Goal: Information Seeking & Learning: Learn about a topic

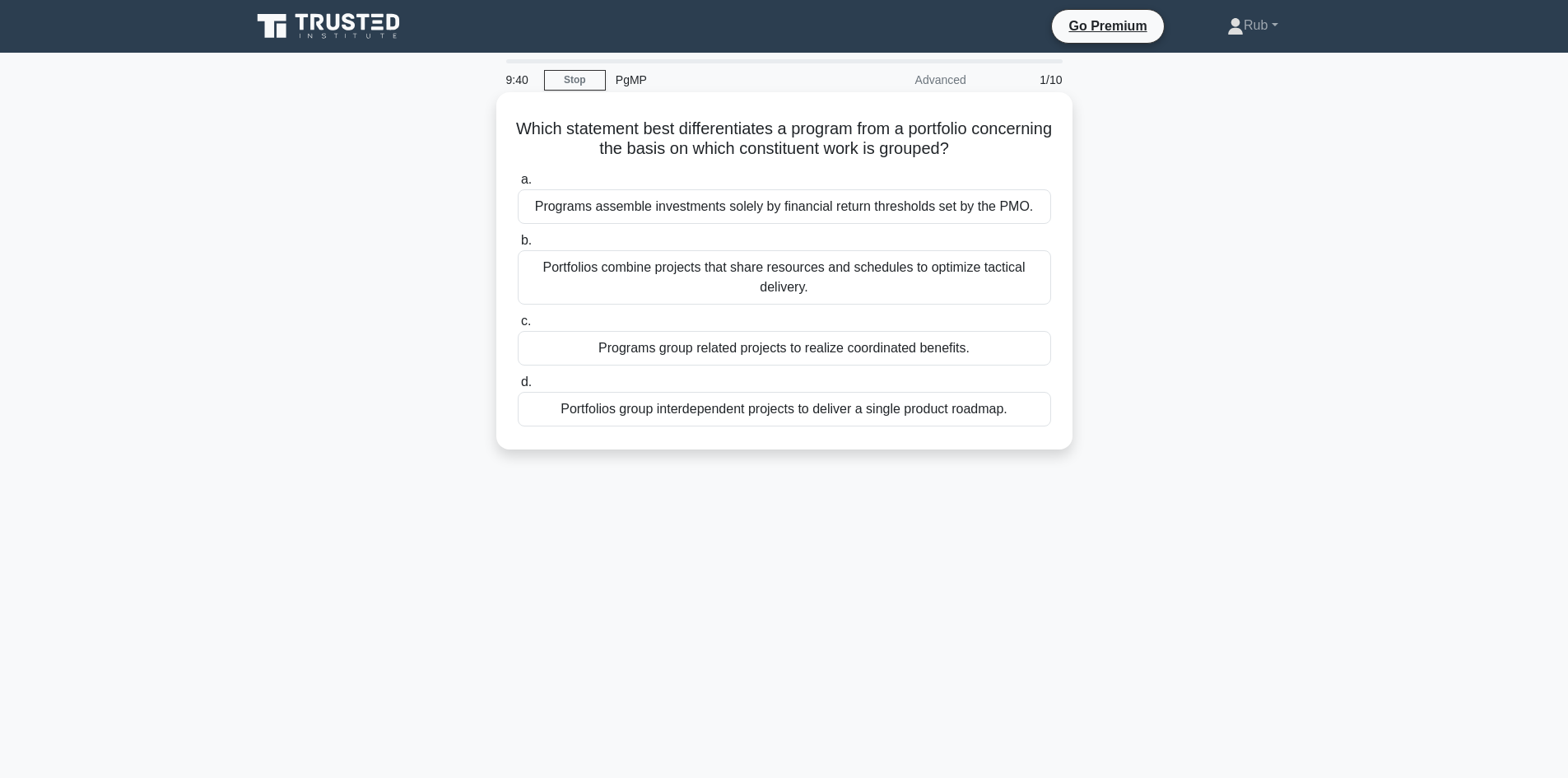
click at [617, 348] on div "Programs group related projects to realize coordinated benefits." at bounding box center [784, 348] width 533 height 34
click at [517, 327] on input "c. Programs group related projects to realize coordinated benefits." at bounding box center [517, 322] width 0 height 11
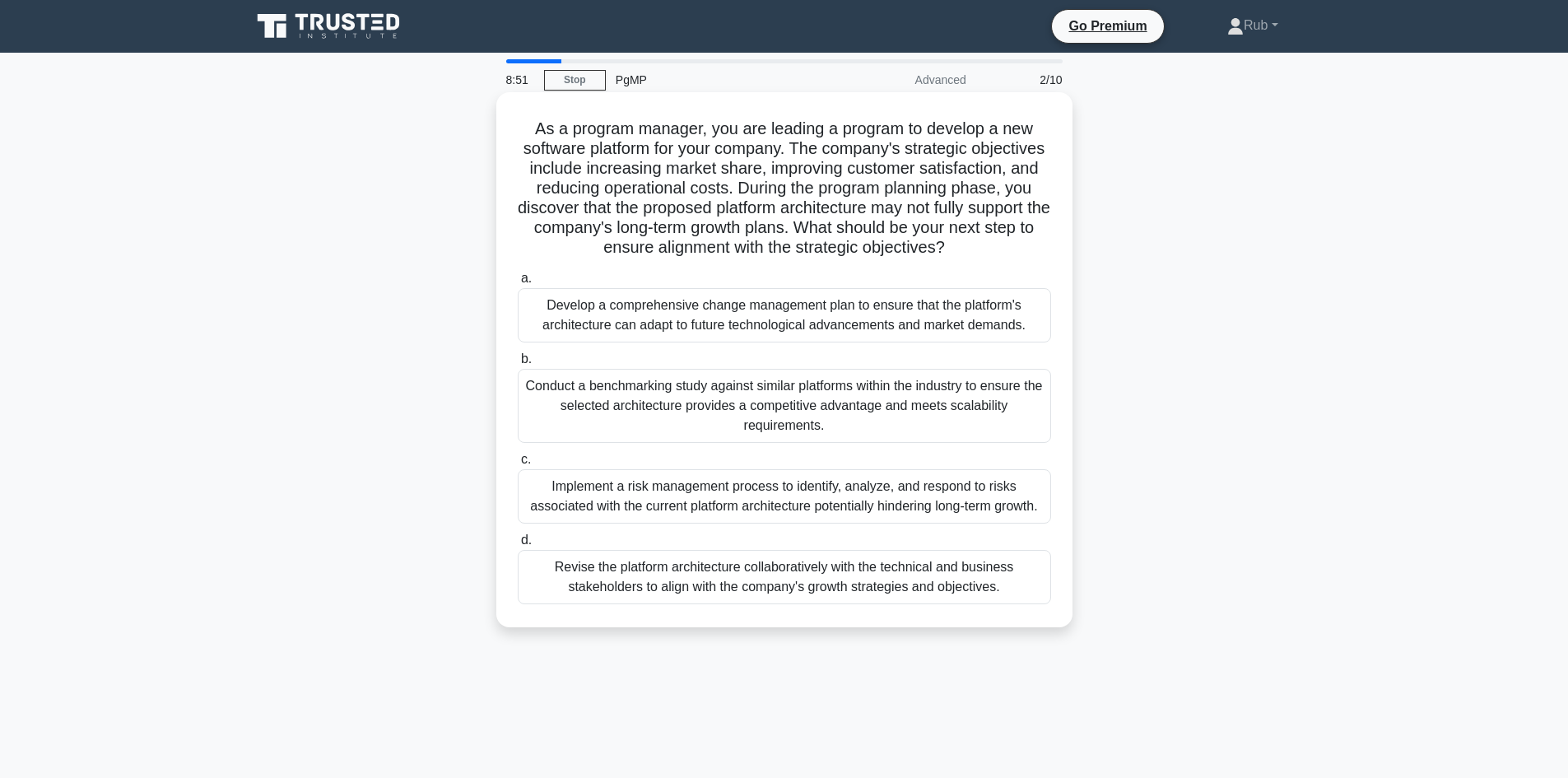
click at [584, 600] on div "Revise the platform architecture collaboratively with the technical and busines…" at bounding box center [784, 577] width 533 height 54
click at [517, 545] on input "d. Revise the platform architecture collaboratively with the technical and busi…" at bounding box center [517, 541] width 0 height 11
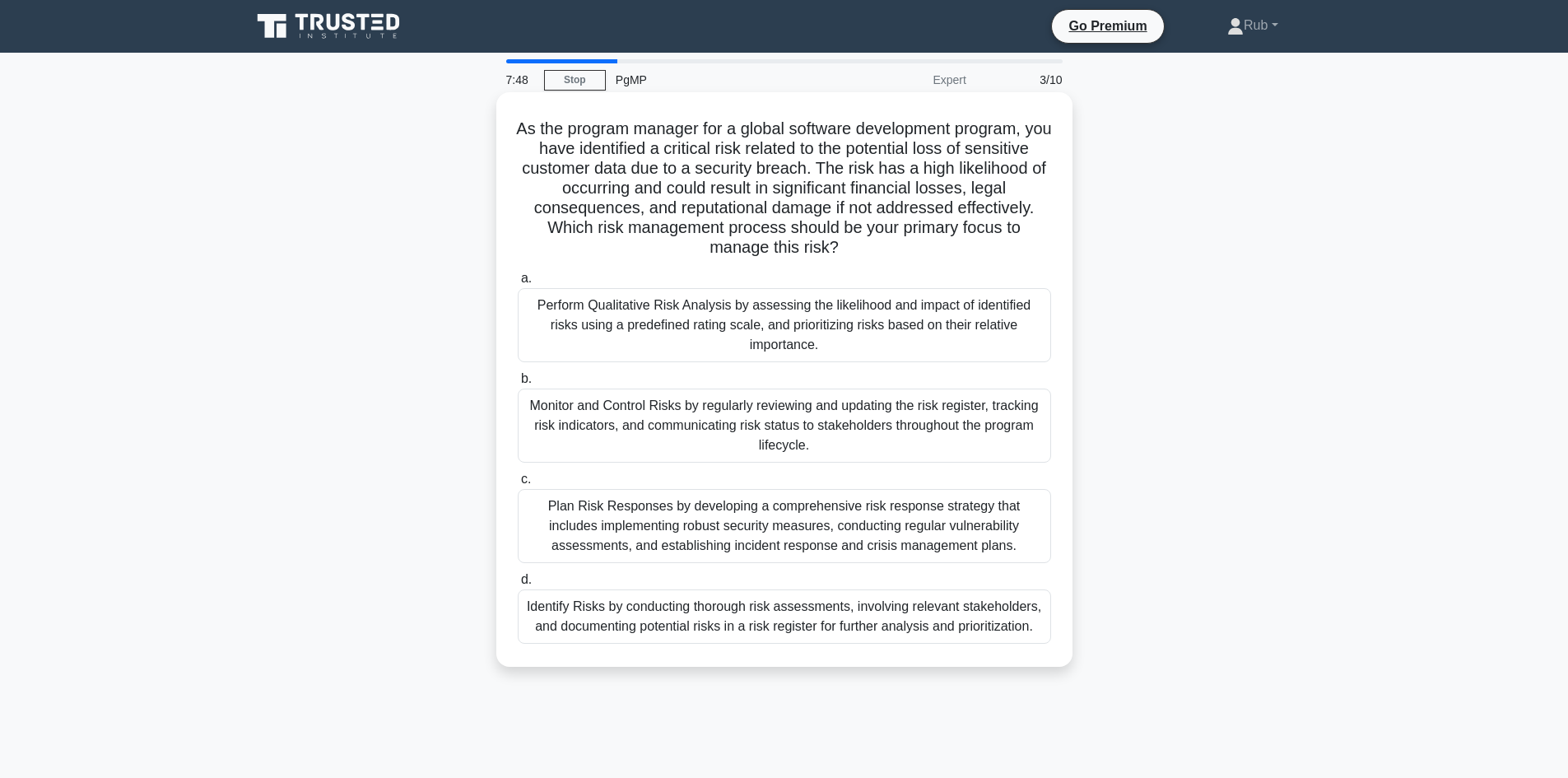
click at [692, 528] on div "Plan Risk Responses by developing a comprehensive risk response strategy that i…" at bounding box center [784, 526] width 533 height 74
click at [517, 485] on input "c. Plan Risk Responses by developing a comprehensive risk response strategy tha…" at bounding box center [517, 480] width 0 height 11
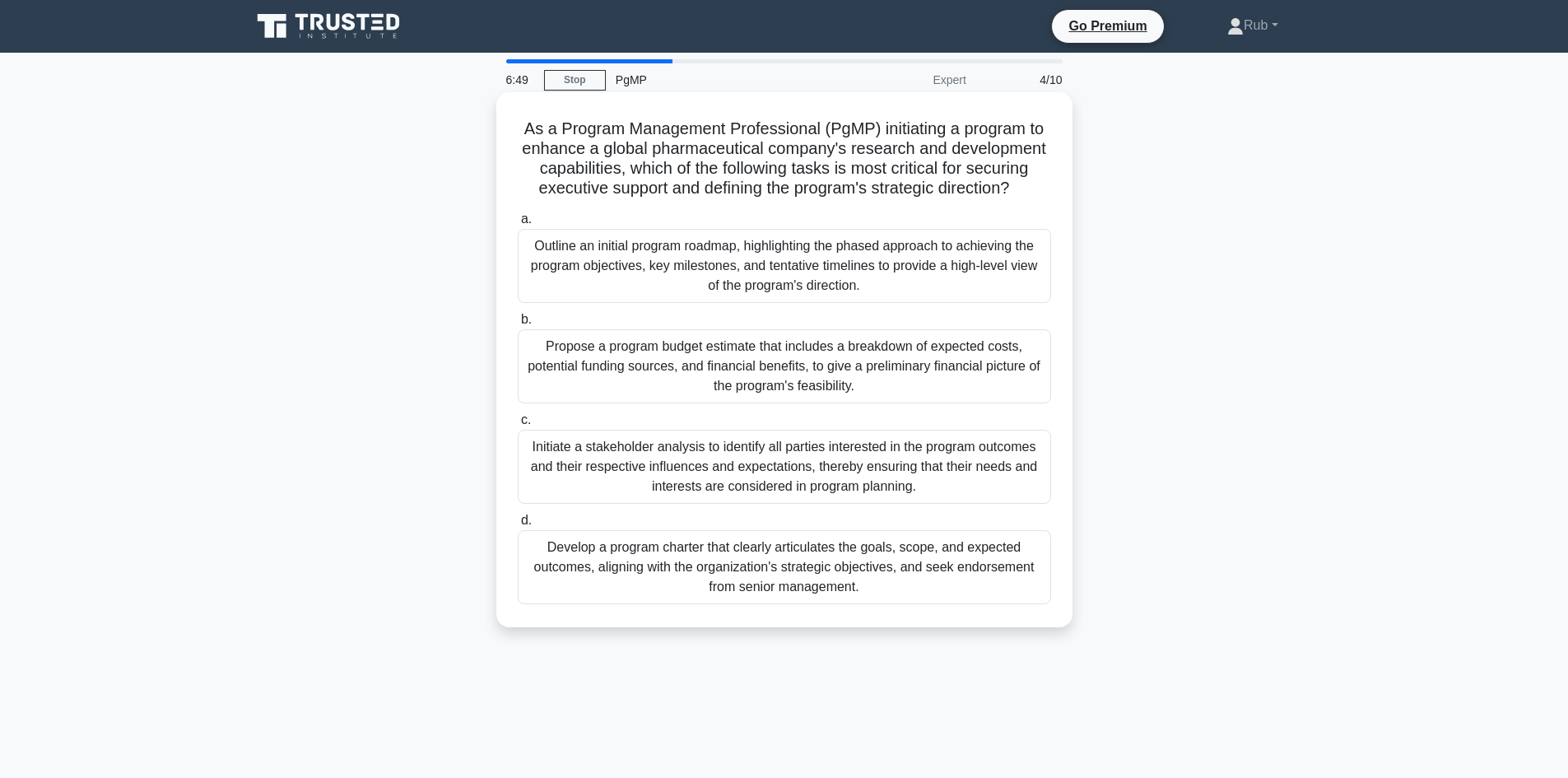
click at [764, 573] on div "Develop a program charter that clearly articulates the goals, scope, and expect…" at bounding box center [784, 568] width 533 height 74
click at [517, 526] on input "d. Develop a program charter that clearly articulates the goals, scope, and exp…" at bounding box center [517, 521] width 0 height 11
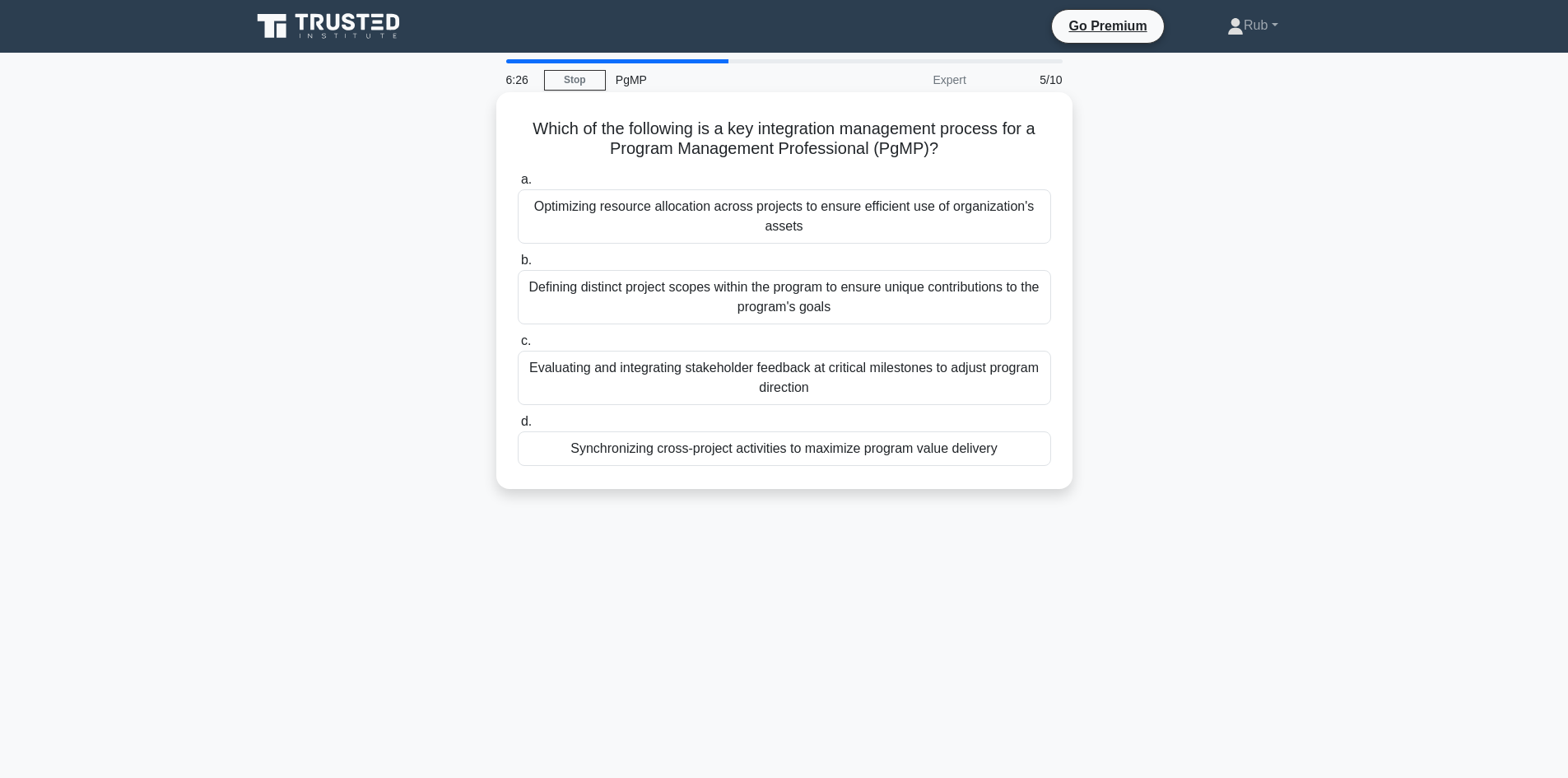
click at [596, 454] on div "Synchronizing cross-project activities to maximize program value delivery" at bounding box center [784, 448] width 533 height 34
click at [517, 427] on input "d. Synchronizing cross-project activities to maximize program value delivery" at bounding box center [517, 422] width 0 height 11
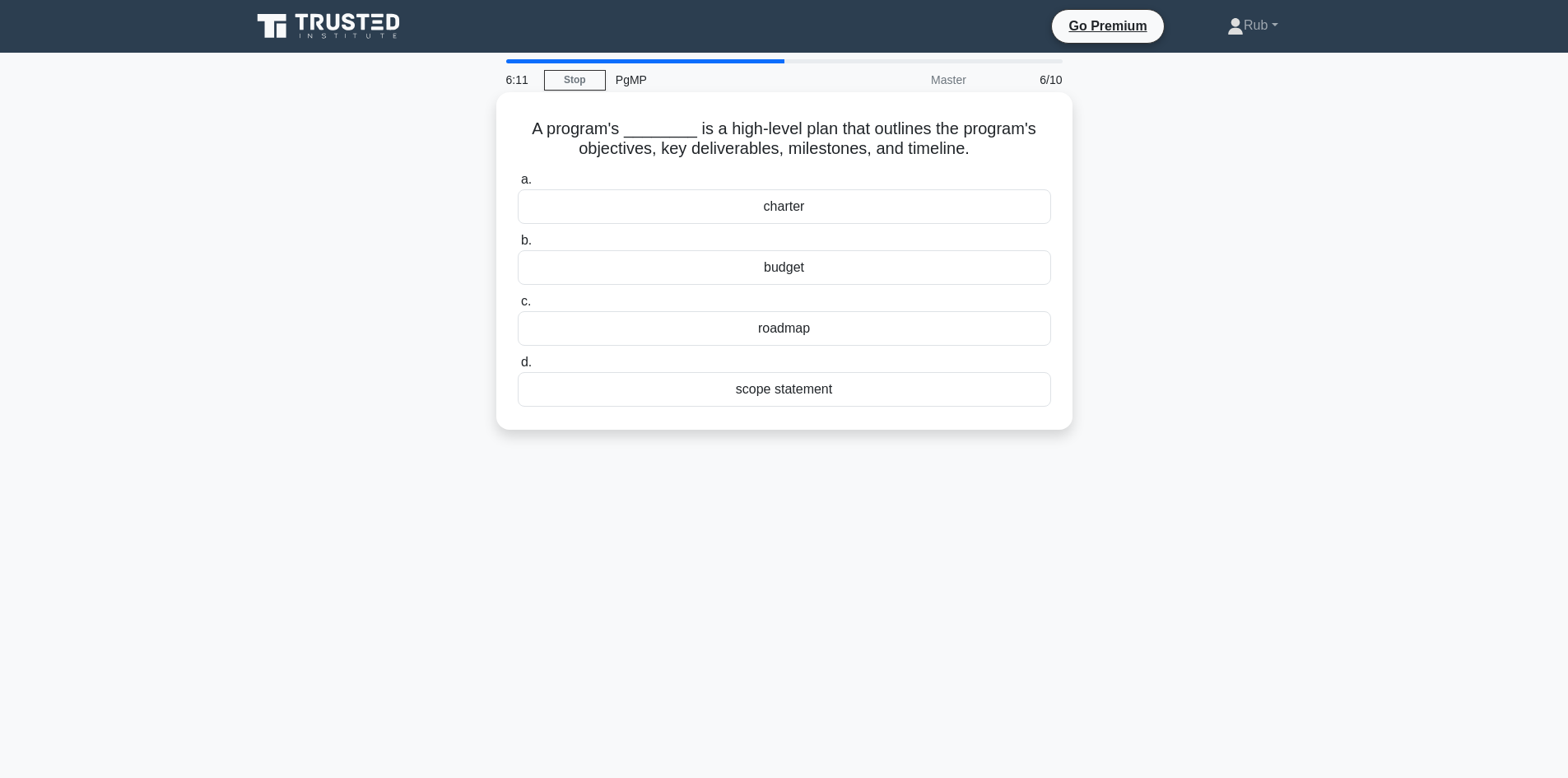
click at [803, 328] on div "roadmap" at bounding box center [784, 328] width 533 height 34
click at [517, 307] on input "c. roadmap" at bounding box center [517, 302] width 0 height 11
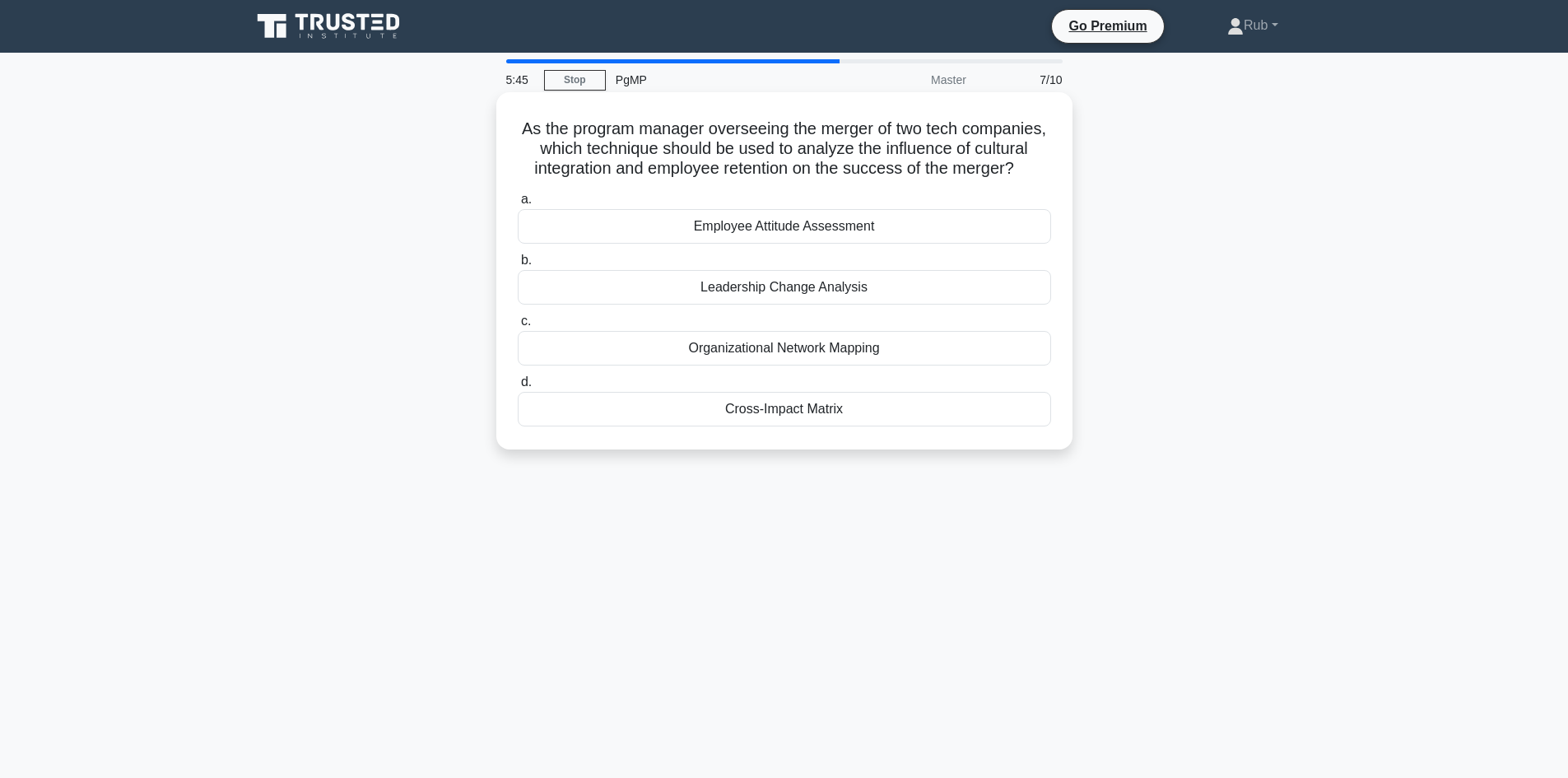
click at [755, 305] on div "Leadership Change Analysis" at bounding box center [784, 287] width 533 height 34
click at [517, 266] on input "b. Leadership Change Analysis" at bounding box center [517, 261] width 0 height 11
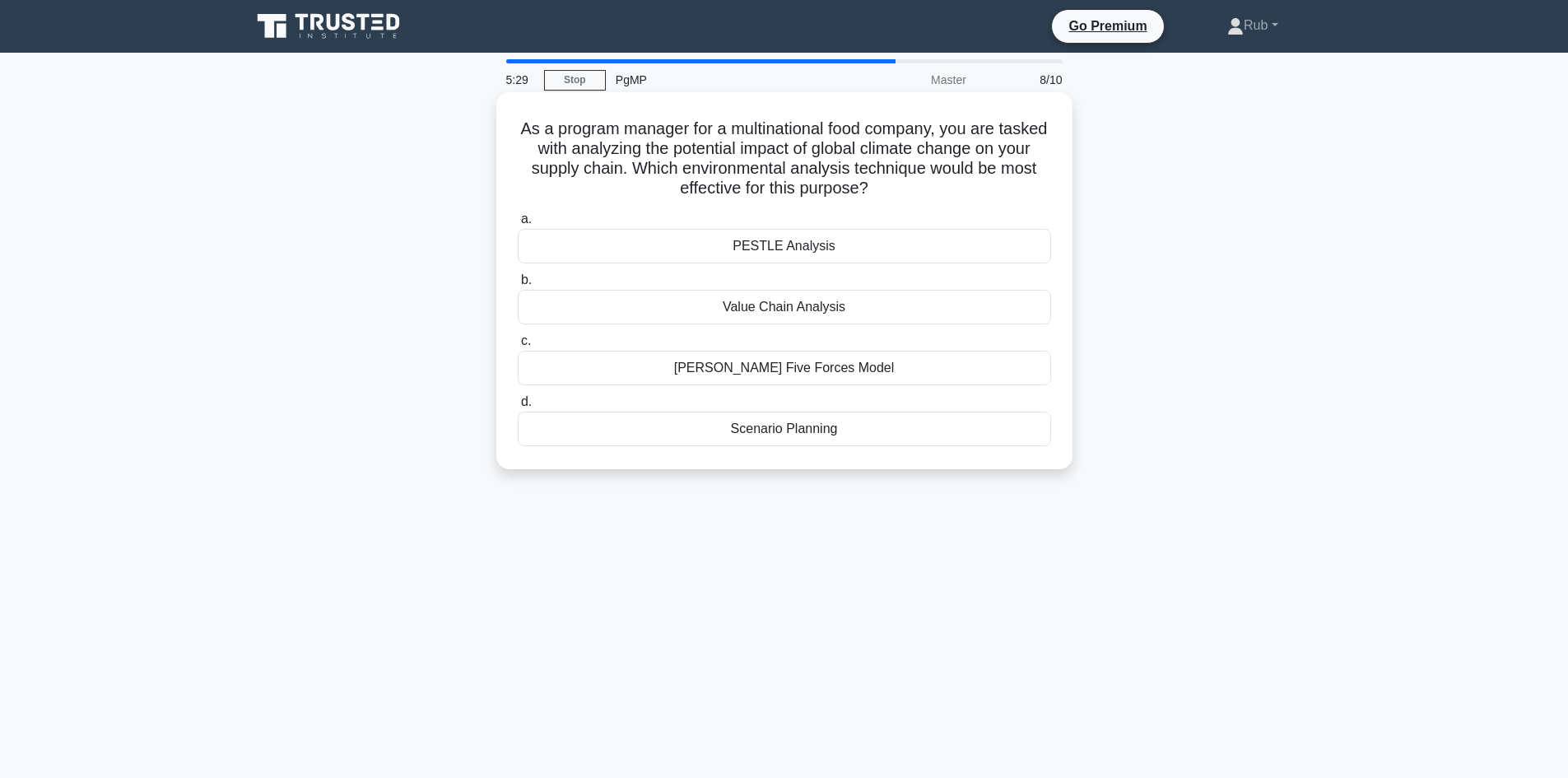
click at [749, 255] on div "PESTLE Analysis" at bounding box center [784, 245] width 533 height 34
click at [517, 225] on input "a. PESTLE Analysis" at bounding box center [517, 220] width 0 height 11
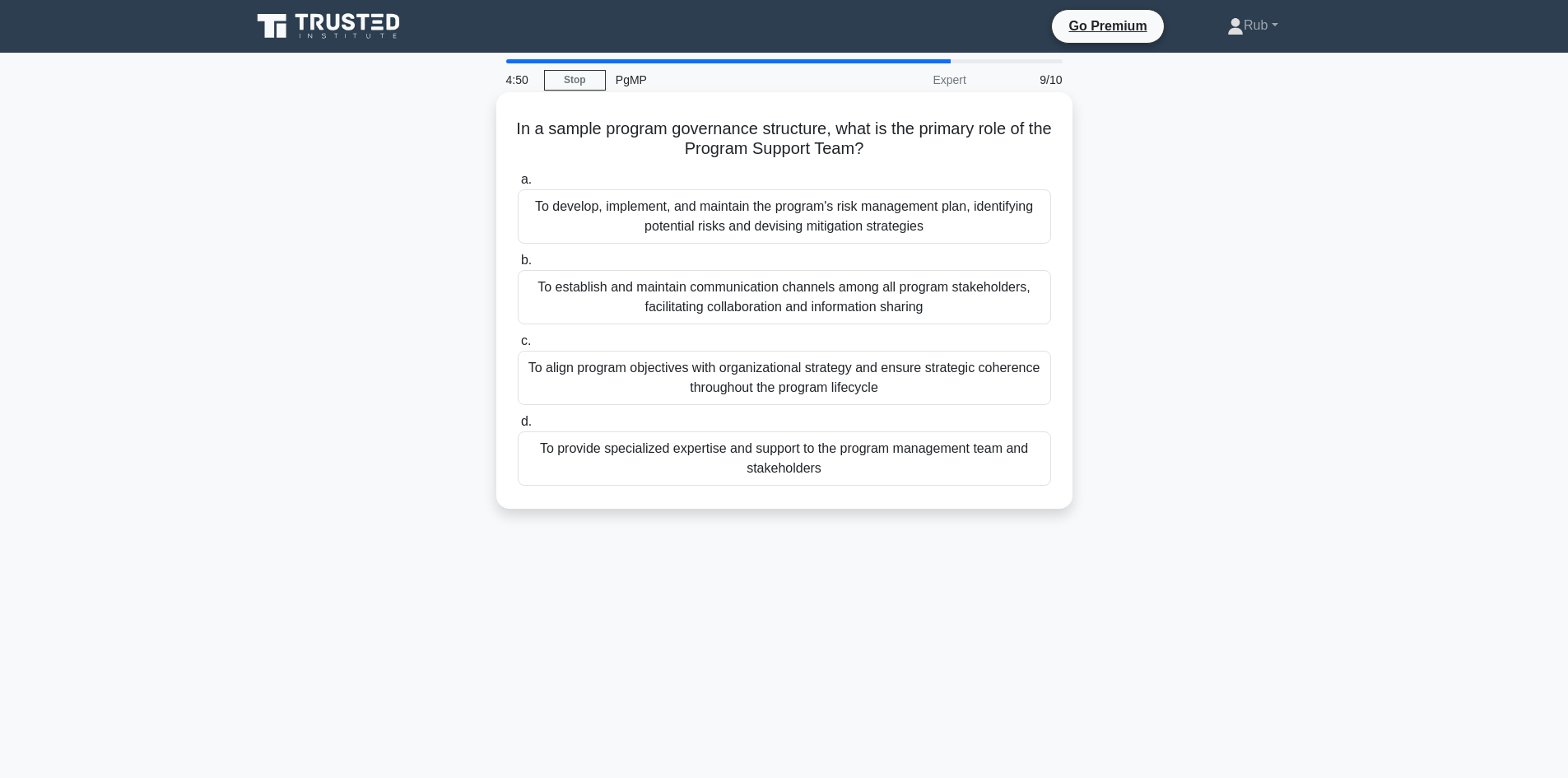
click at [659, 461] on div "To provide specialized expertise and support to the program management team and…" at bounding box center [784, 458] width 533 height 54
click at [517, 427] on input "d. To provide specialized expertise and support to the program management team …" at bounding box center [517, 422] width 0 height 11
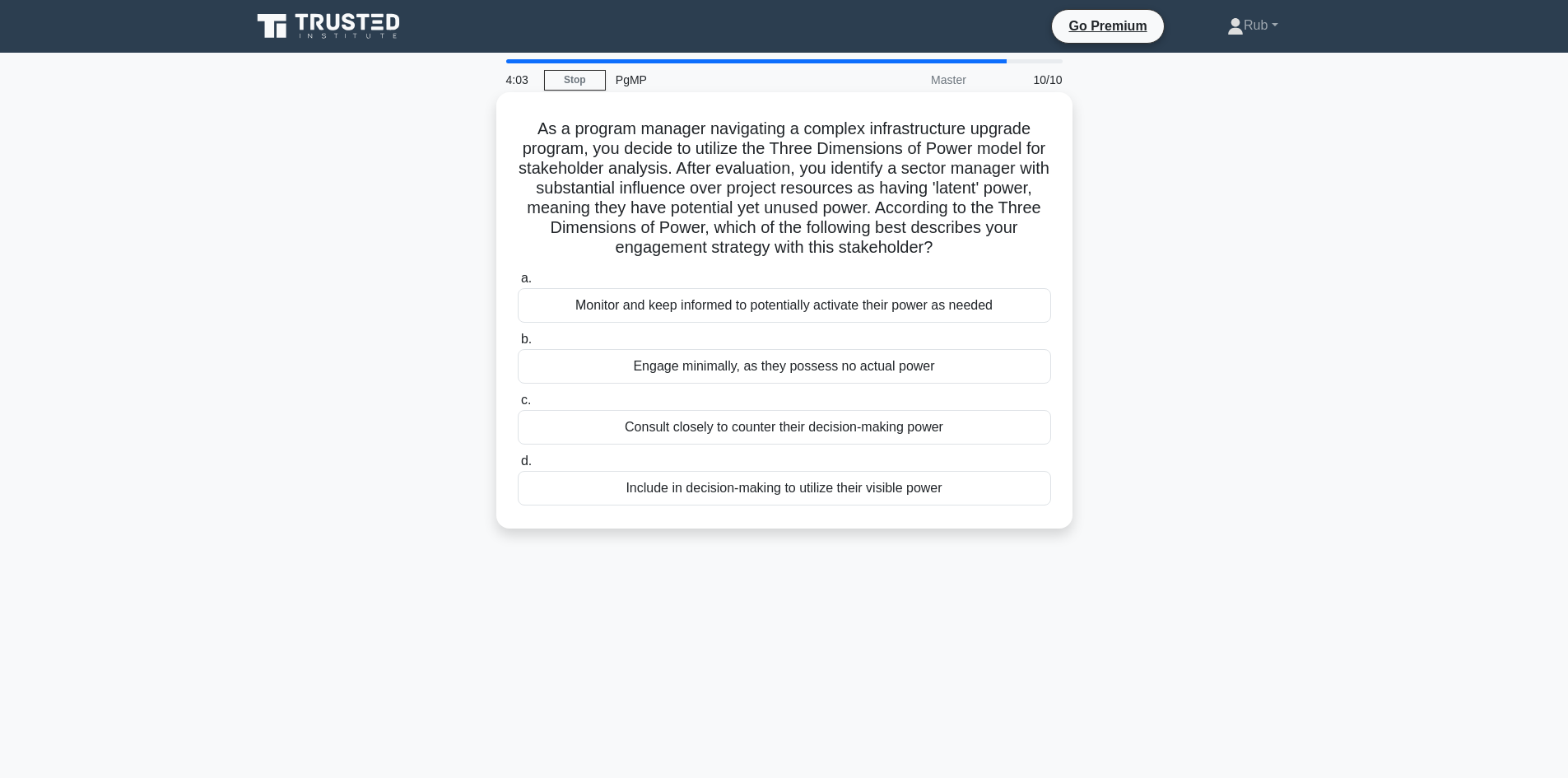
click at [682, 433] on div "Consult closely to counter their decision-making power" at bounding box center [784, 426] width 533 height 34
click at [517, 406] on input "c. Consult closely to counter their decision-making power" at bounding box center [517, 401] width 0 height 11
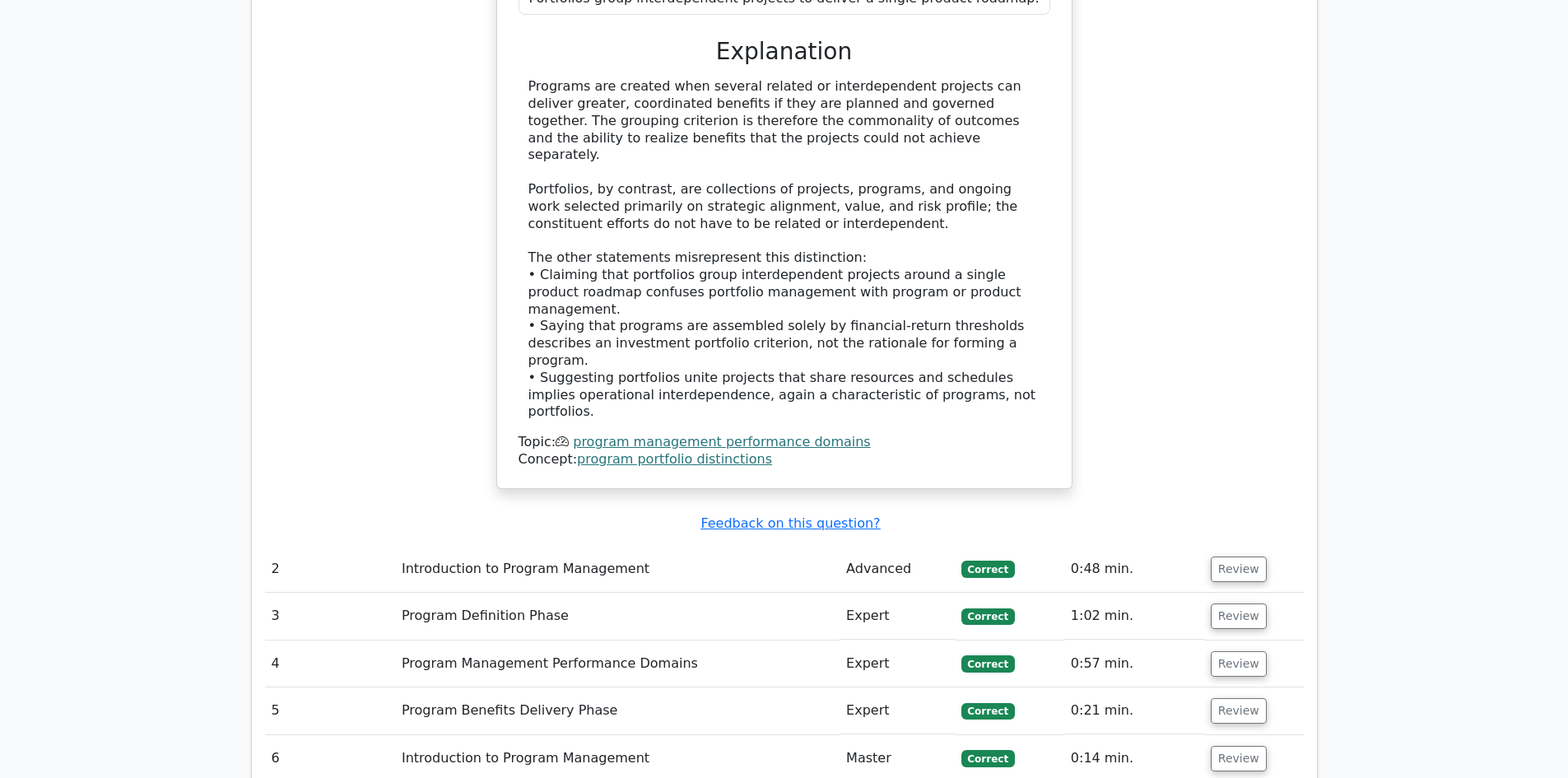
scroll to position [1812, 0]
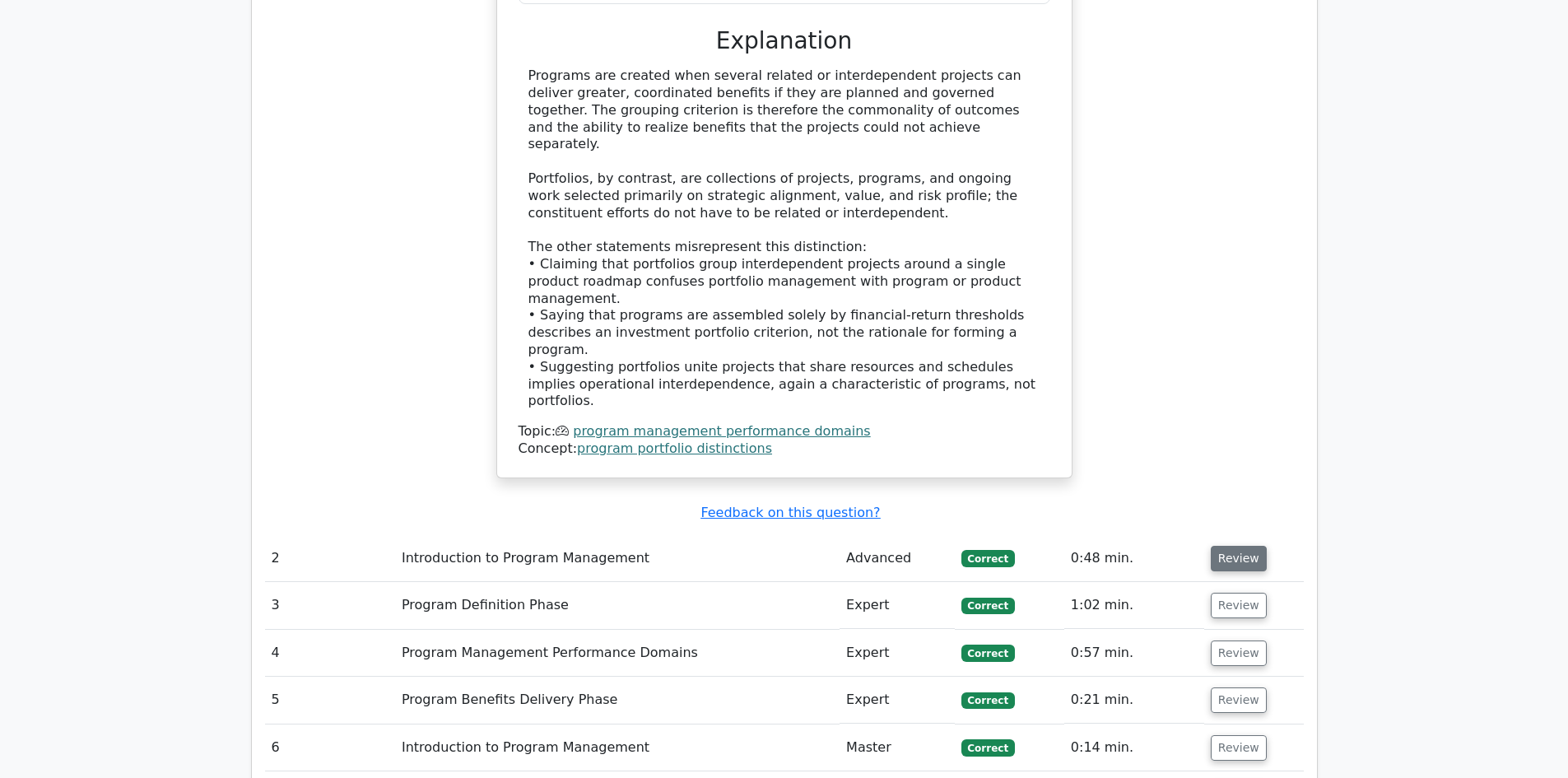
click at [1248, 545] on button "Review" at bounding box center [1238, 558] width 56 height 26
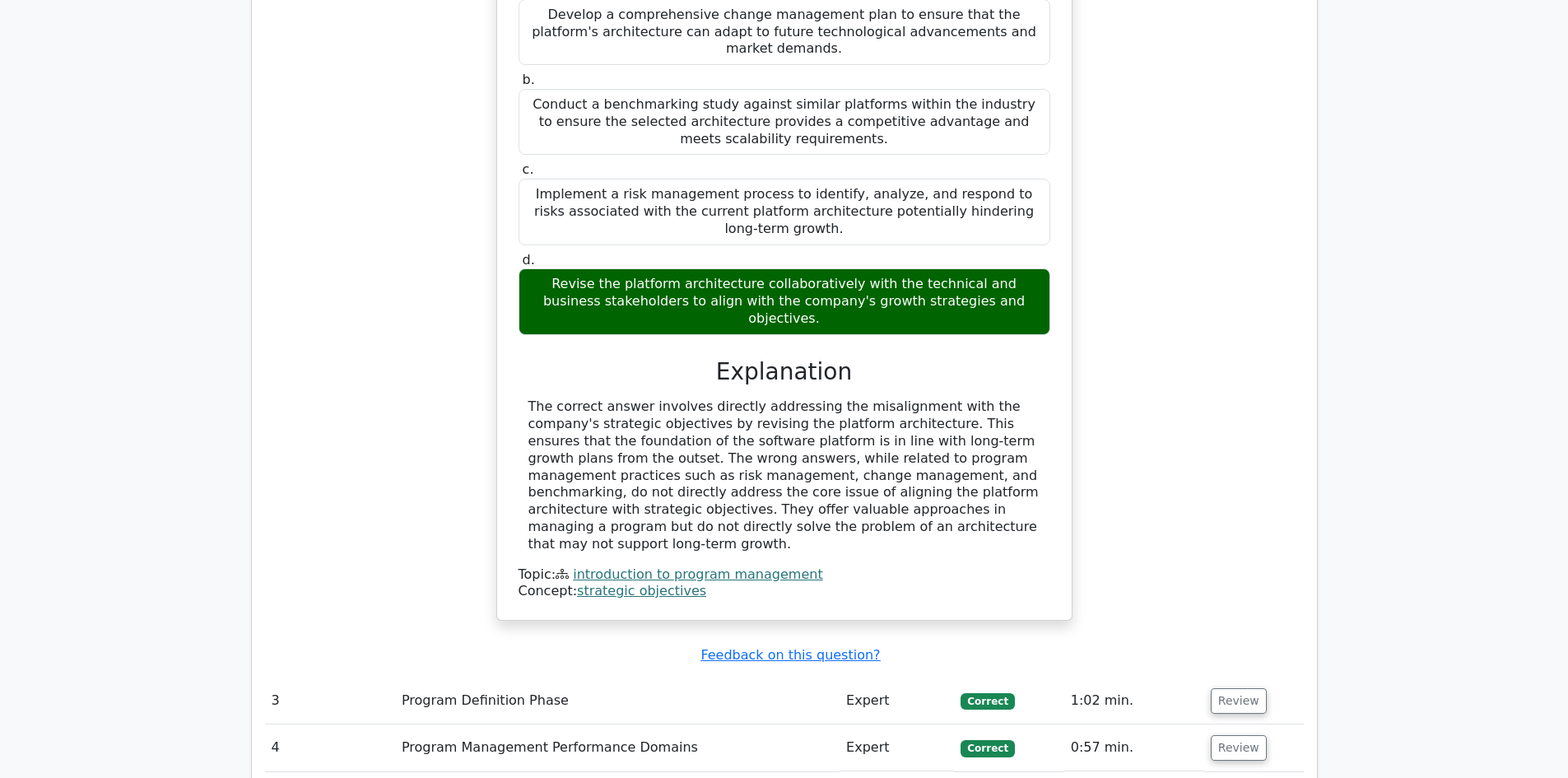
scroll to position [2635, 0]
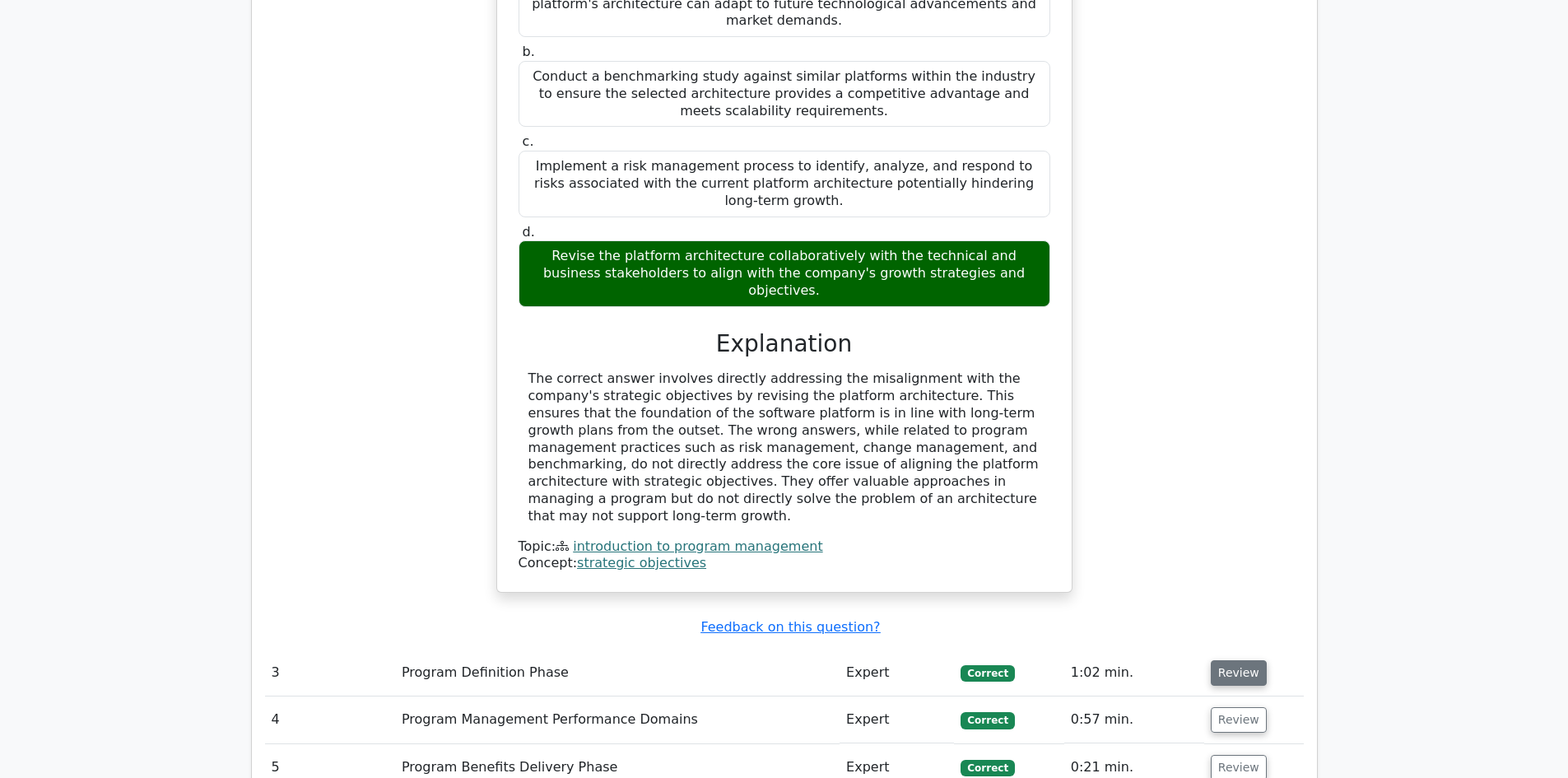
click at [1229, 660] on button "Review" at bounding box center [1238, 673] width 56 height 26
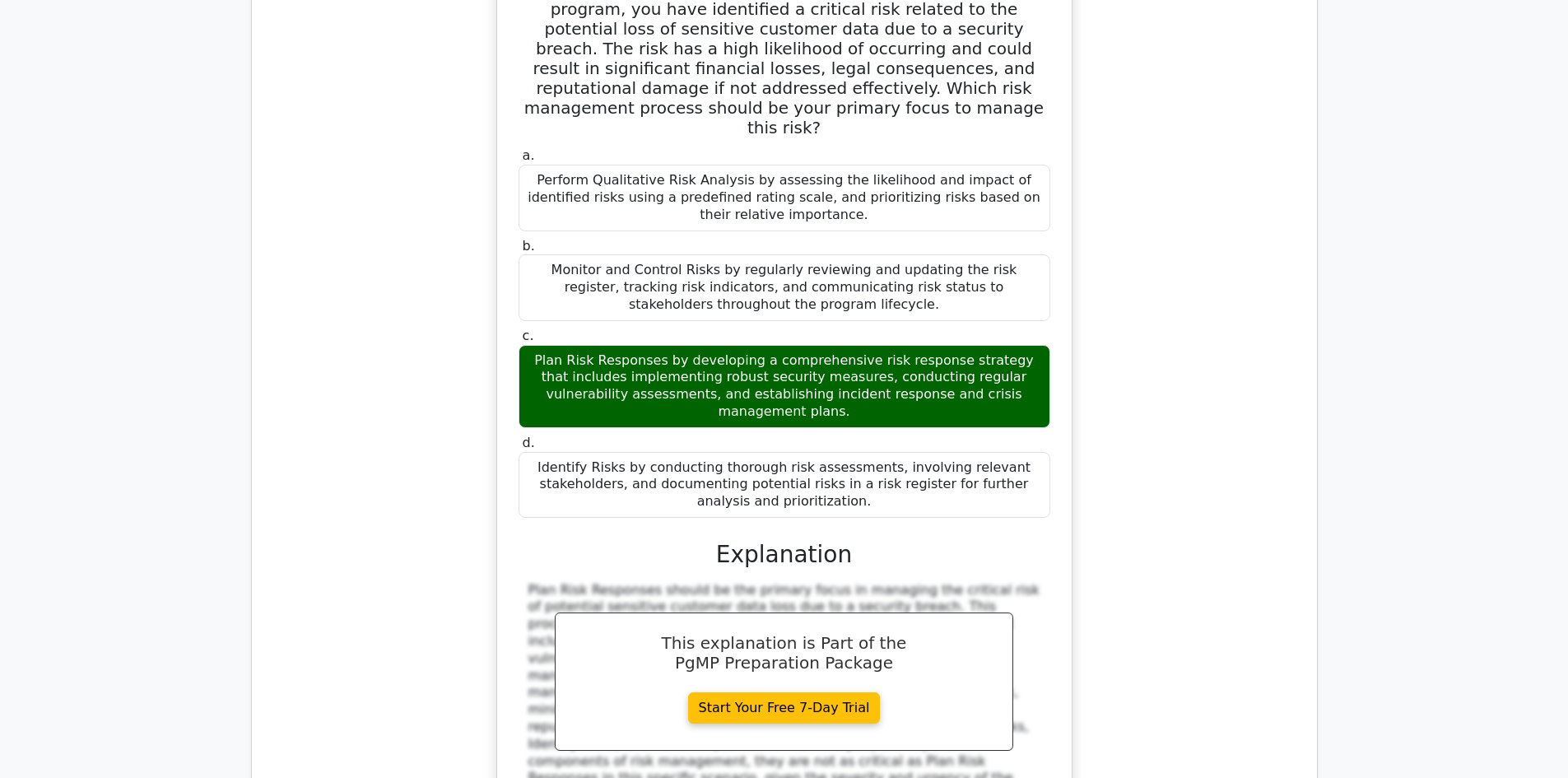
scroll to position [3622, 0]
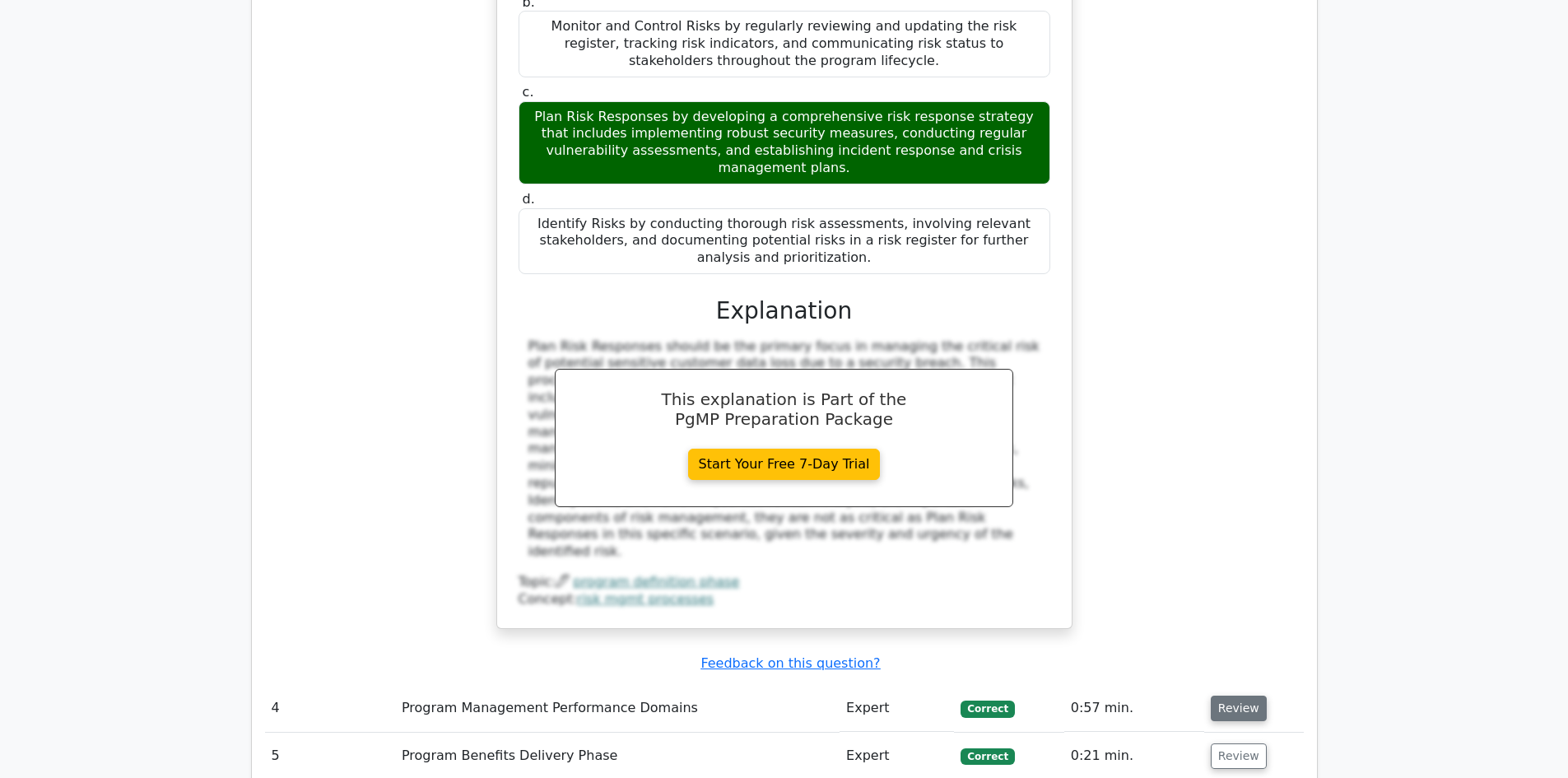
click at [1217, 696] on button "Review" at bounding box center [1238, 709] width 56 height 26
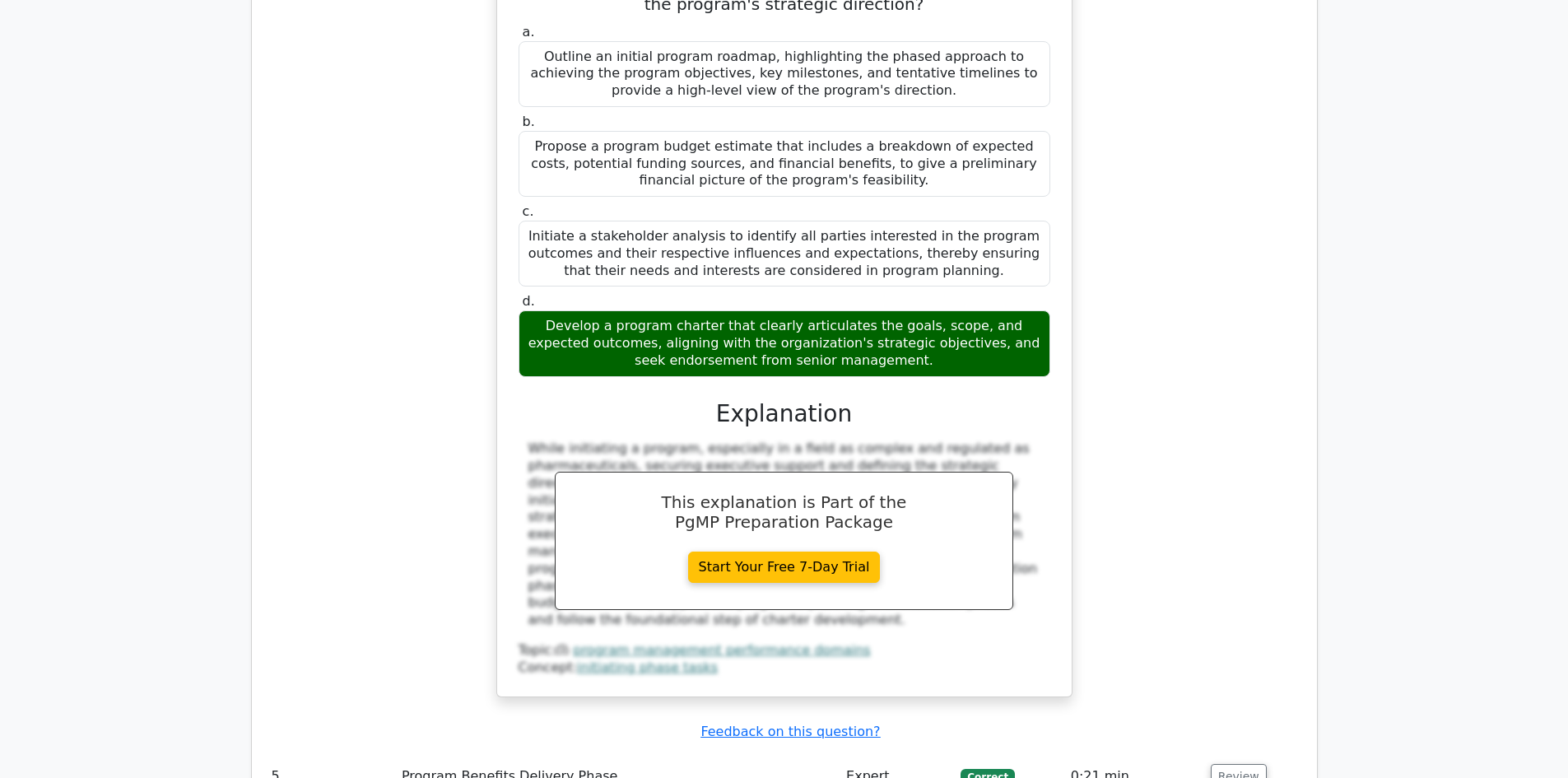
scroll to position [4611, 0]
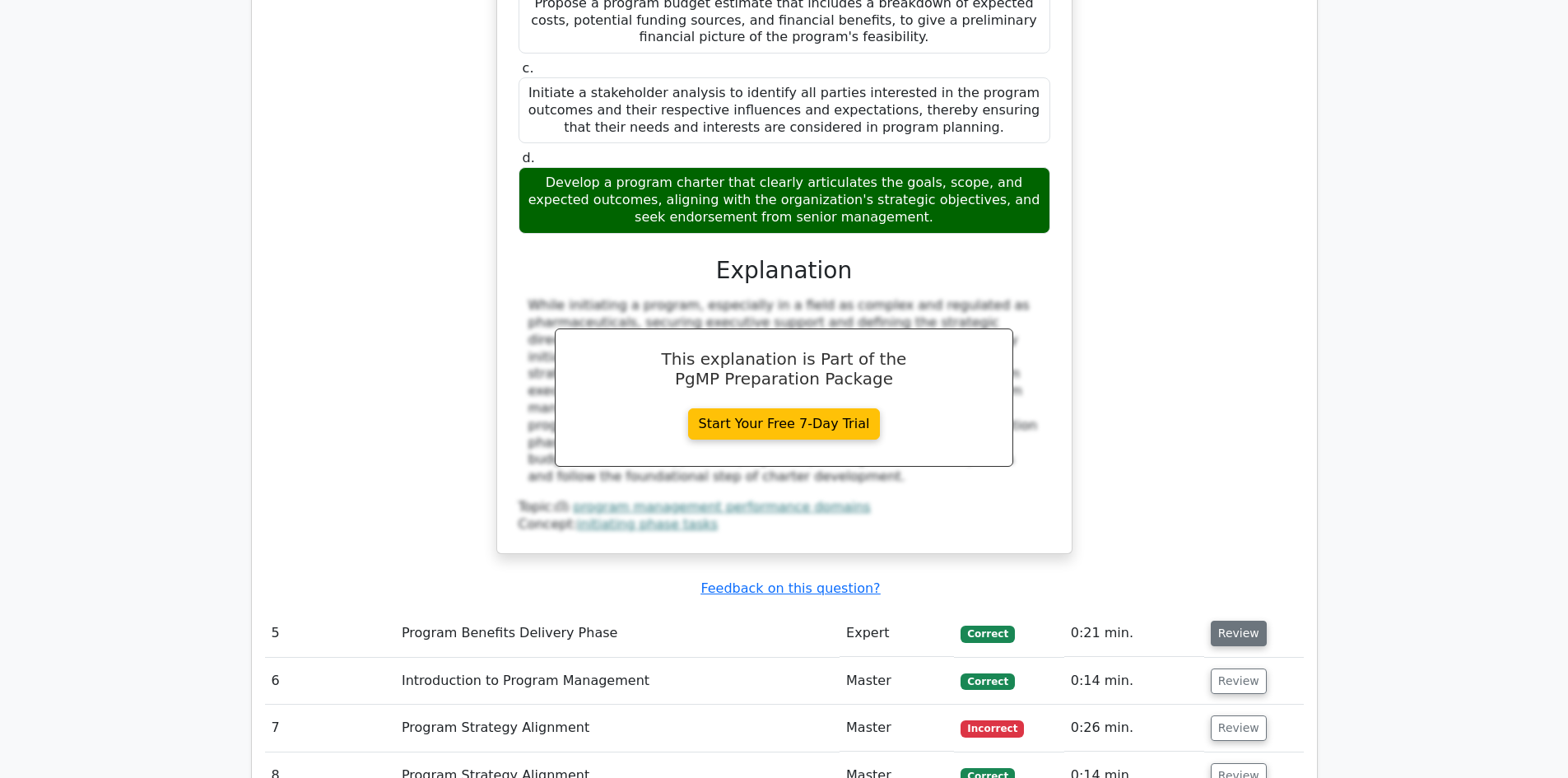
click at [1223, 621] on button "Review" at bounding box center [1238, 634] width 56 height 26
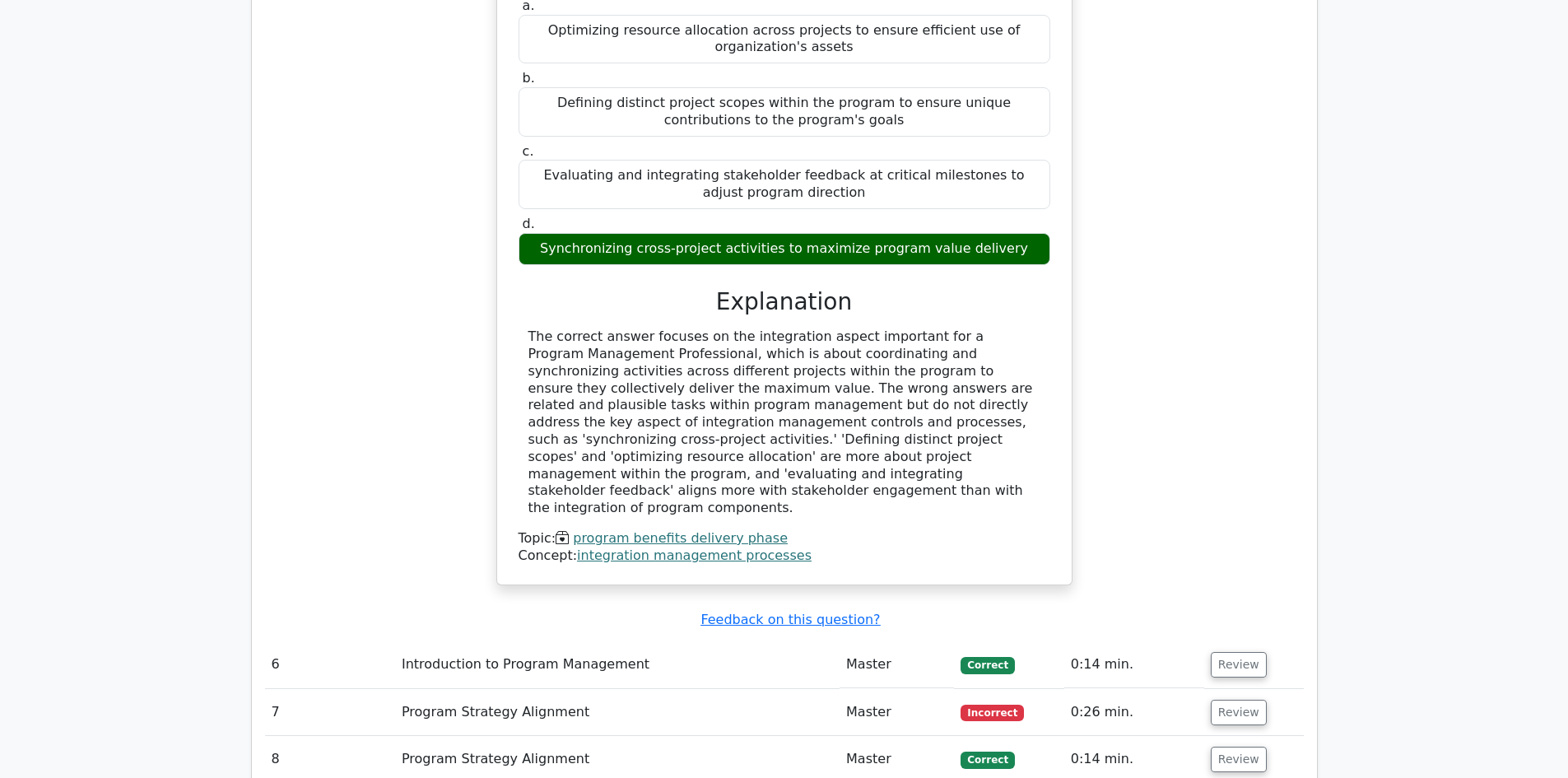
scroll to position [5352, 0]
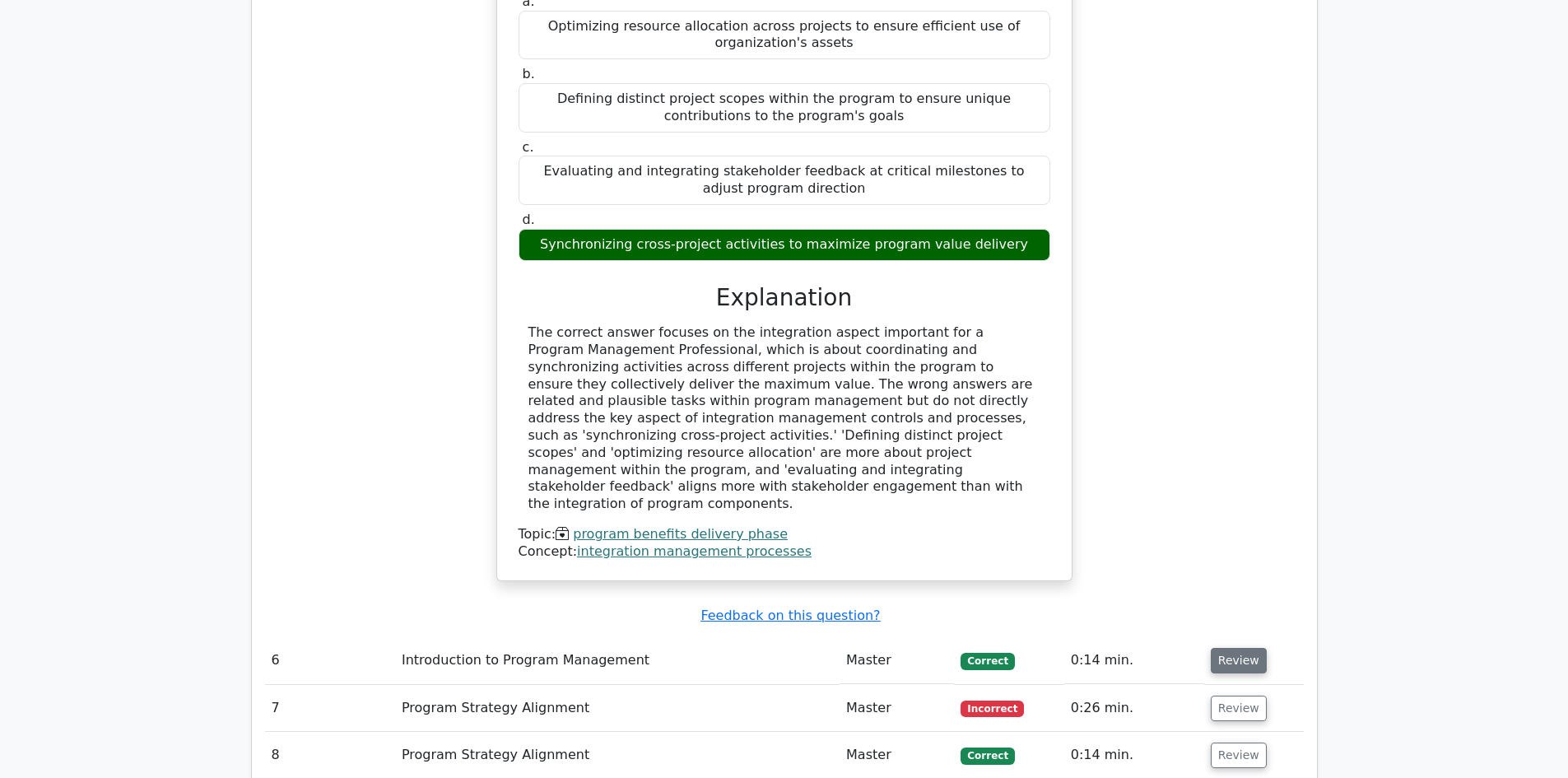
click at [1218, 648] on button "Review" at bounding box center [1238, 661] width 56 height 26
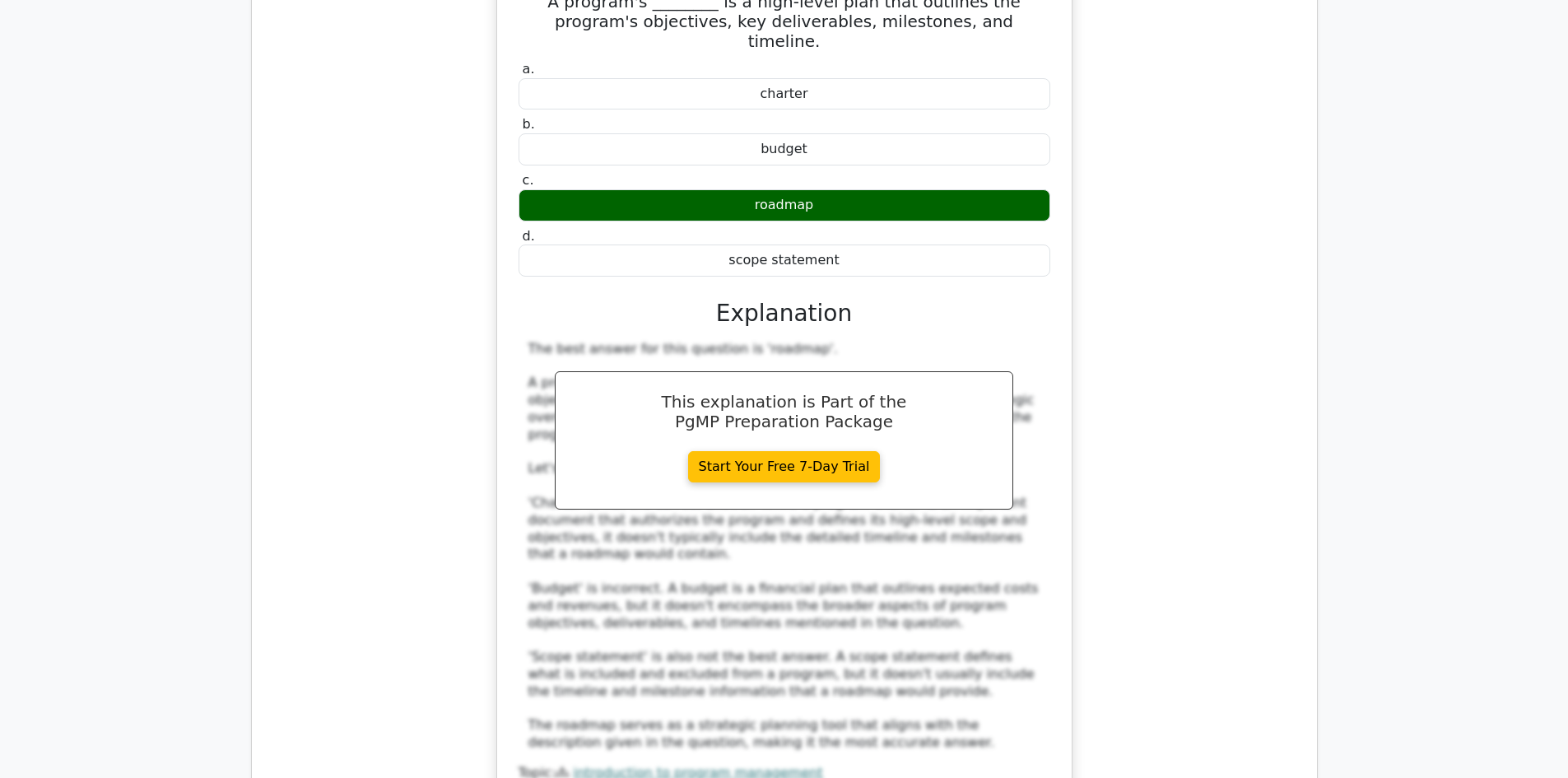
scroll to position [6175, 0]
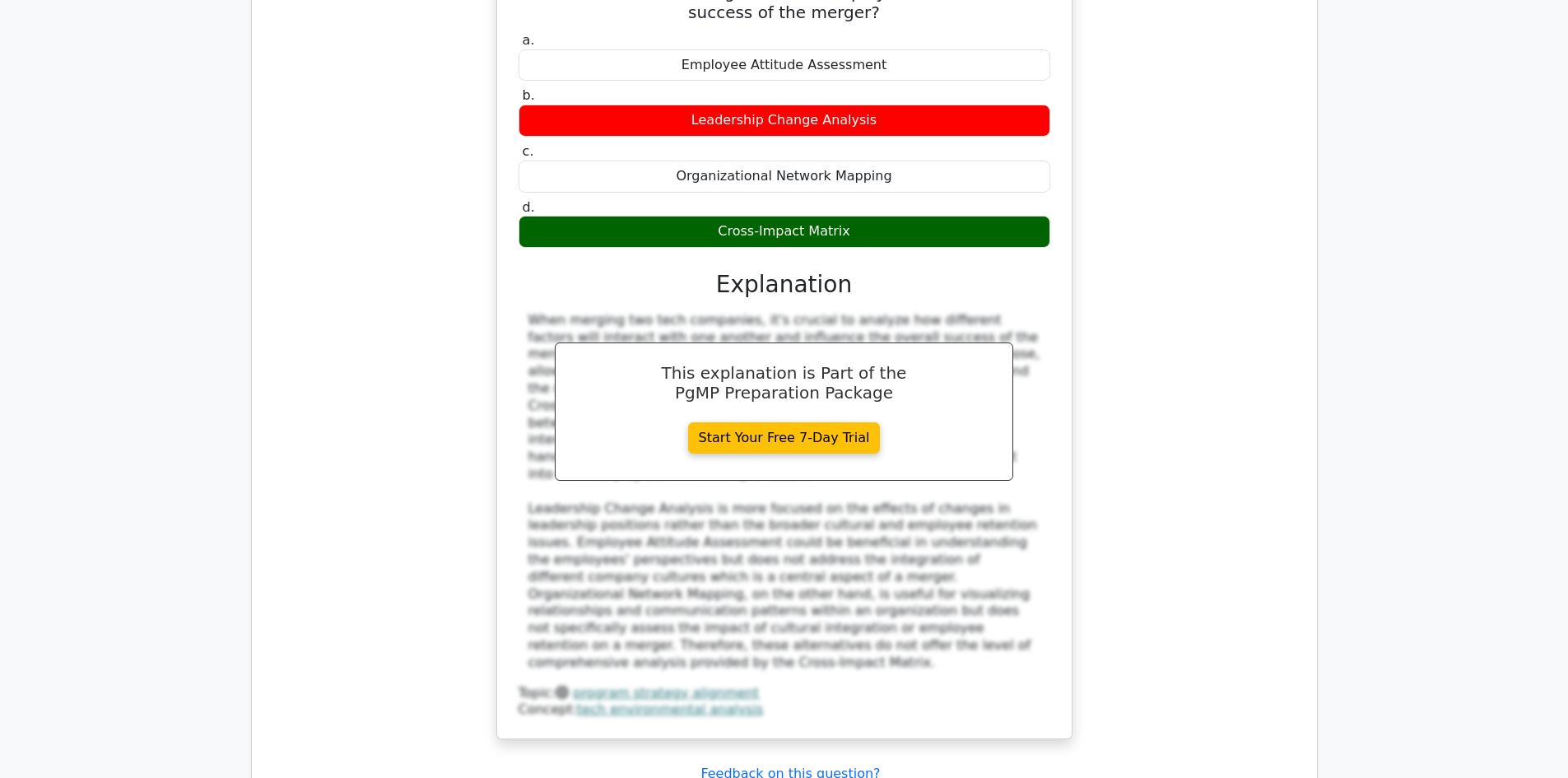
scroll to position [7080, 0]
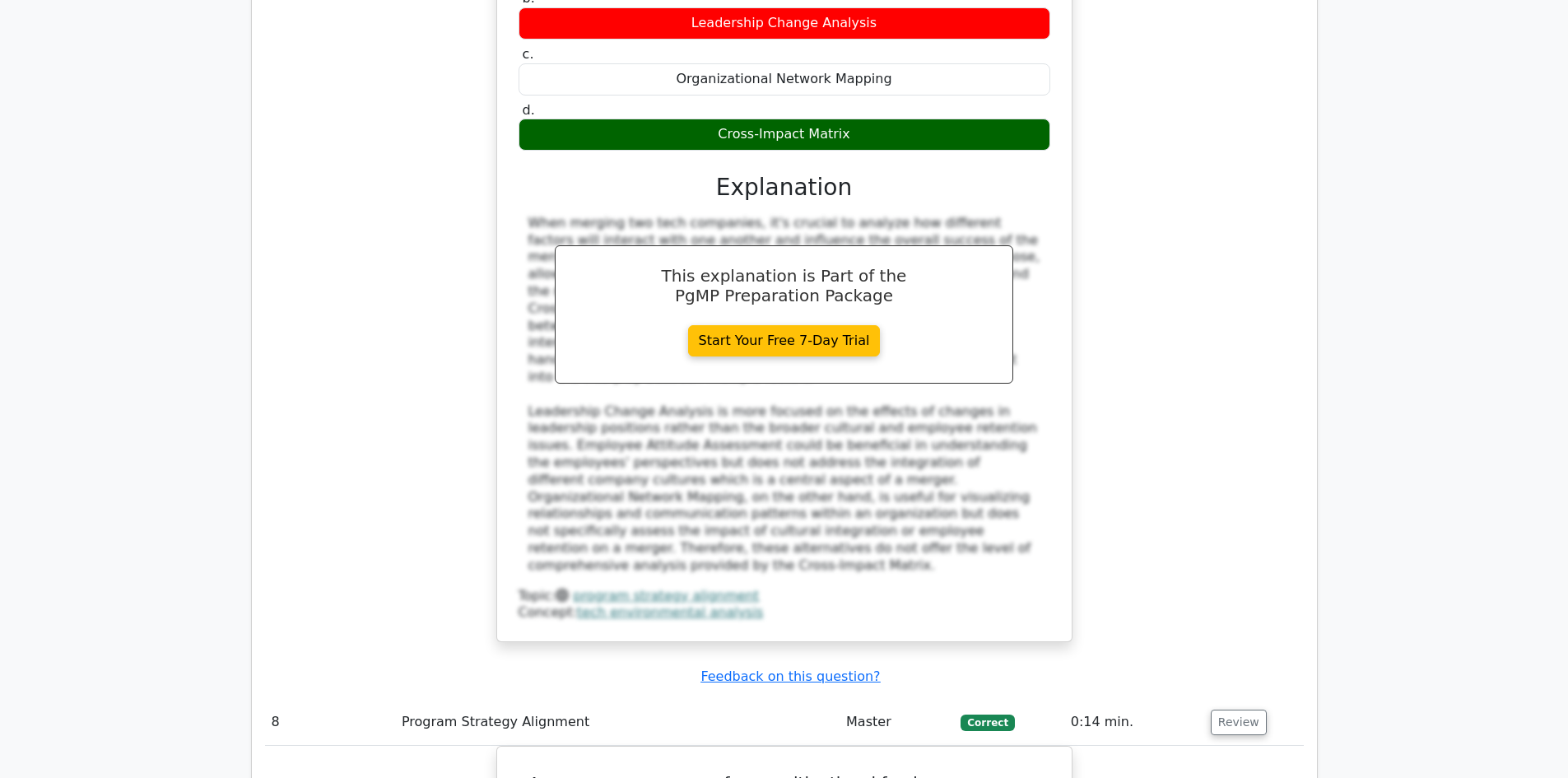
scroll to position [7410, 0]
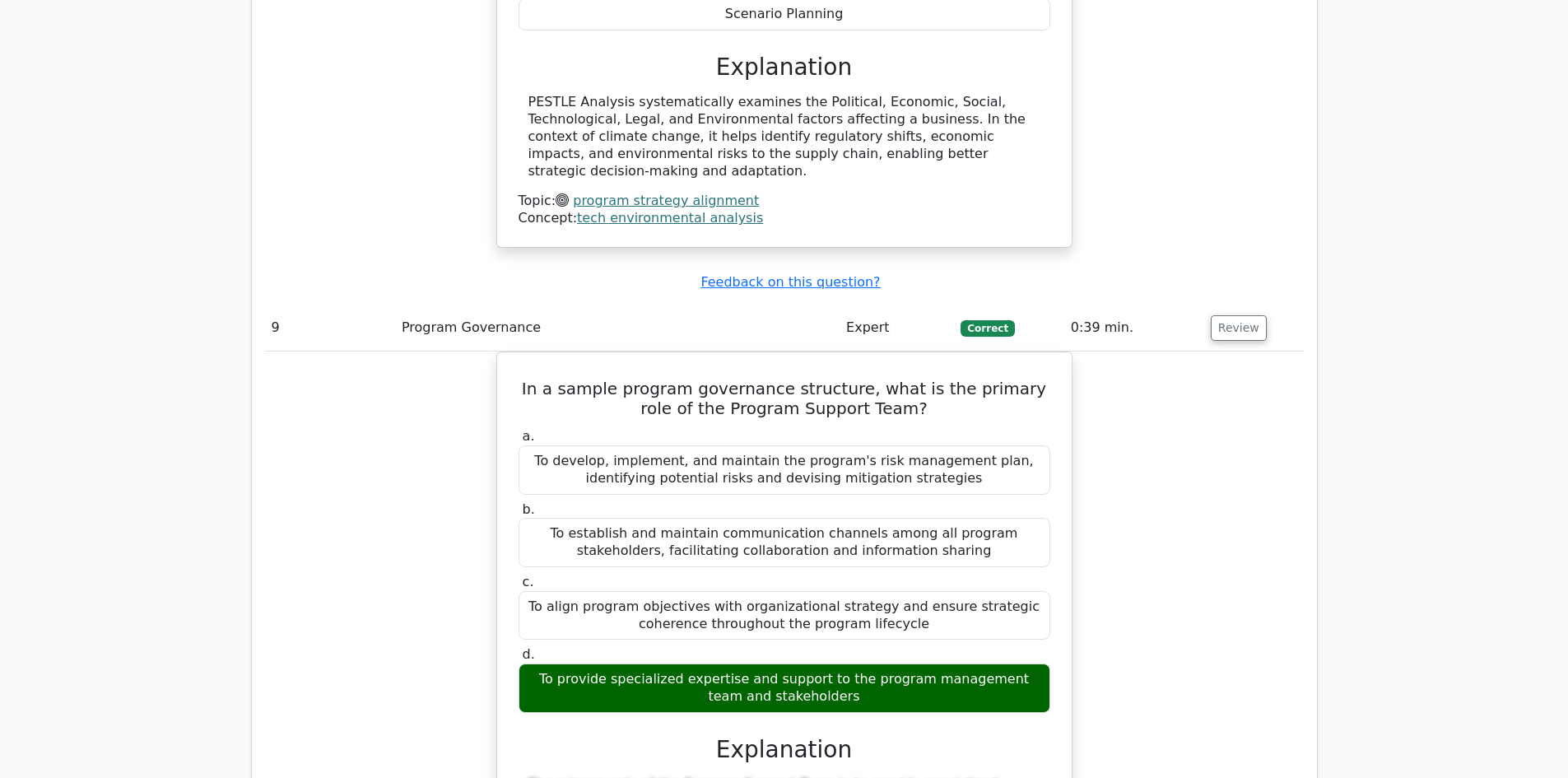
scroll to position [8398, 0]
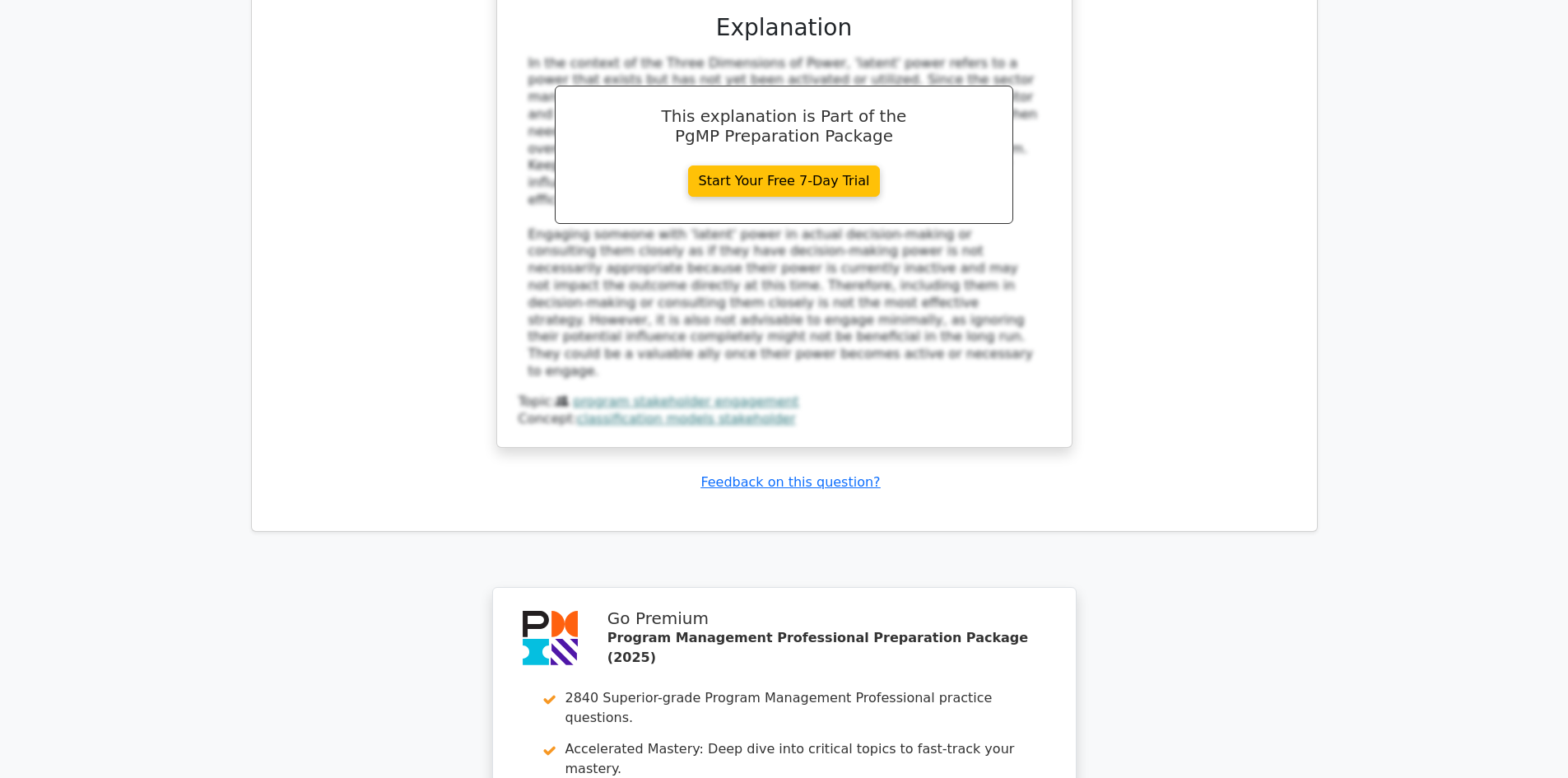
scroll to position [9783, 0]
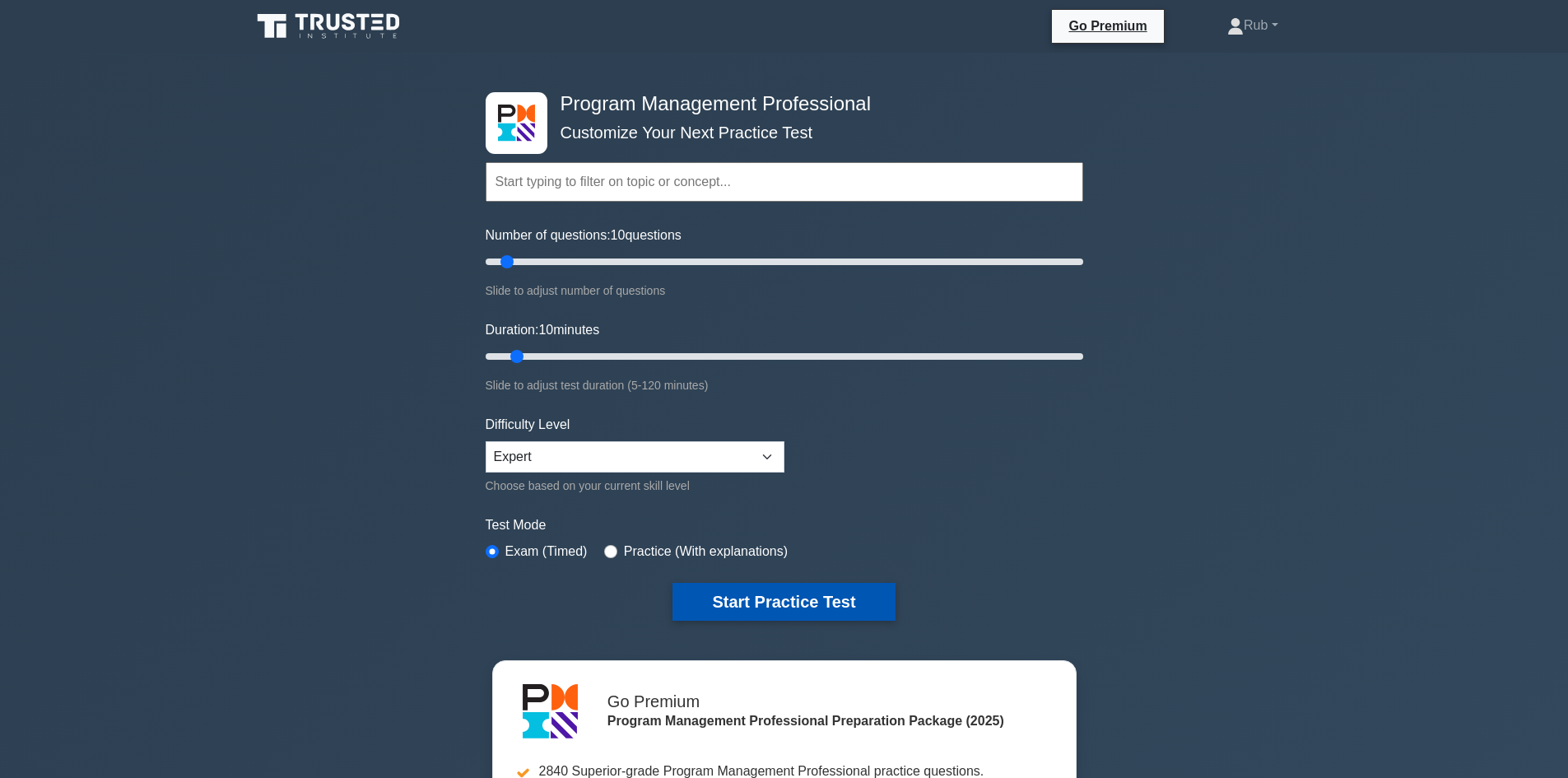
click at [742, 599] on button "Start Practice Test" at bounding box center [783, 602] width 222 height 38
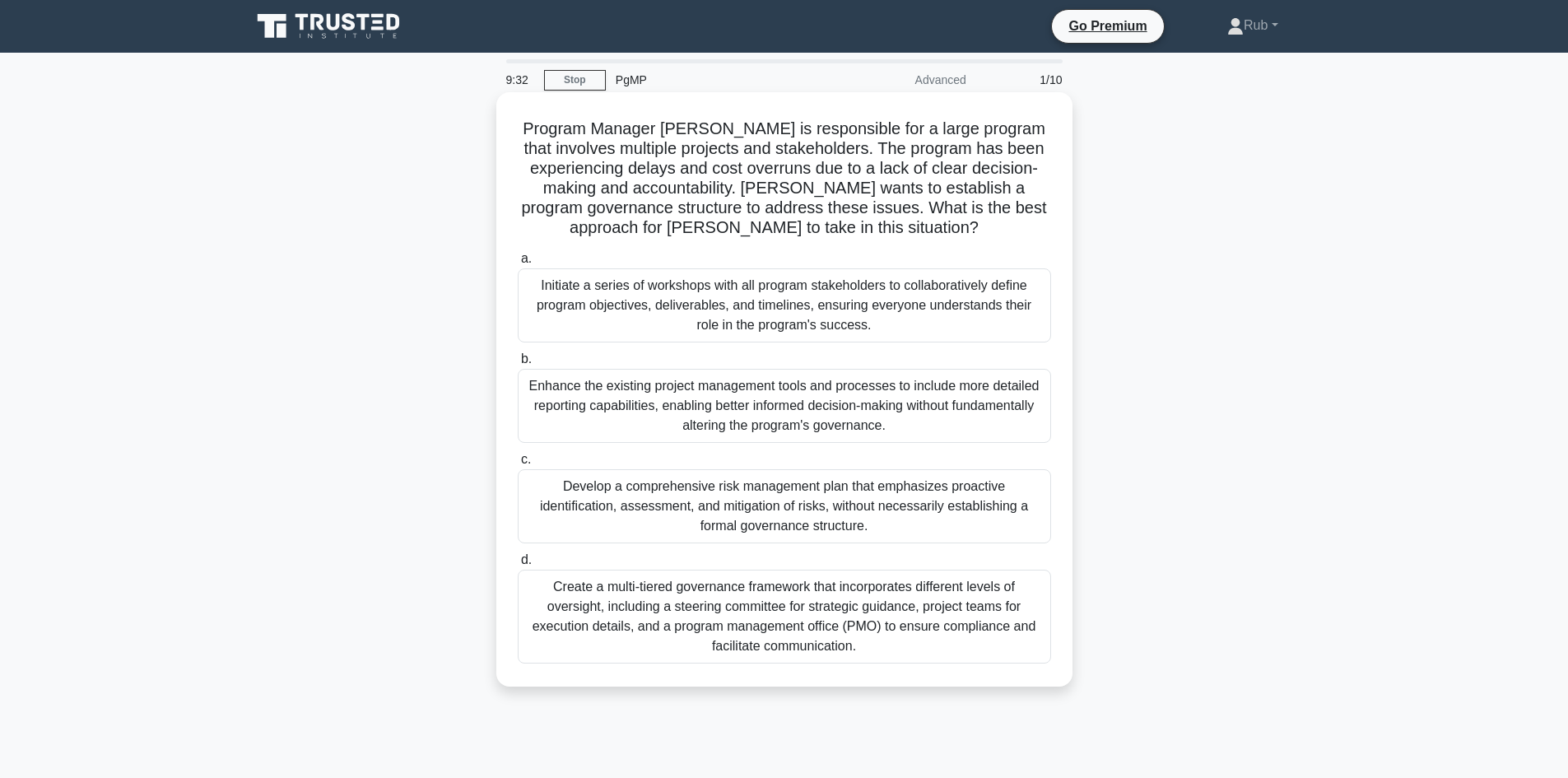
click at [675, 609] on div "Create a multi-tiered governance framework that incorporates different levels o…" at bounding box center [784, 616] width 533 height 94
click at [517, 566] on input "d. Create a multi-tiered governance framework that incorporates different level…" at bounding box center [517, 560] width 0 height 11
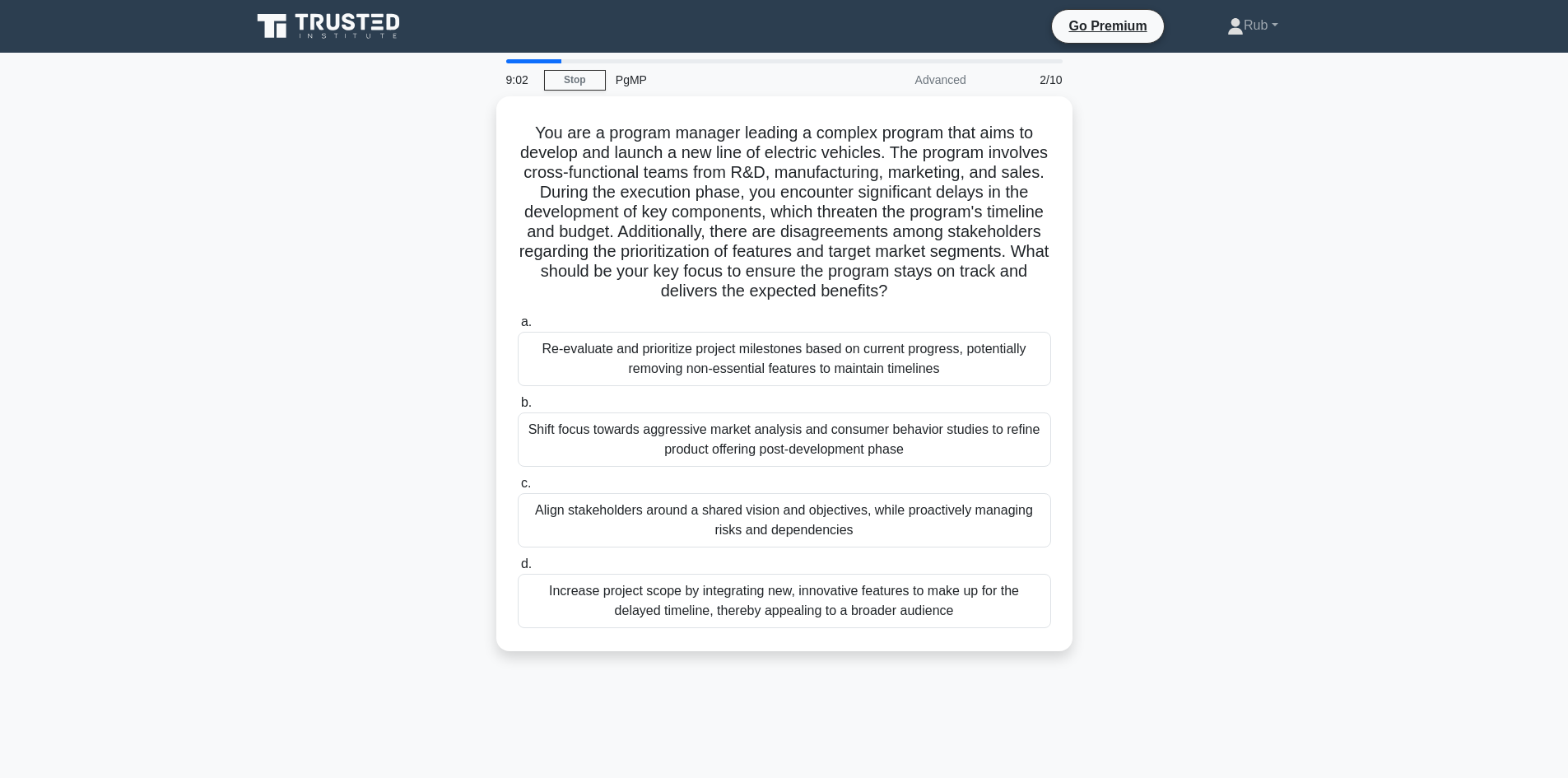
scroll to position [82, 0]
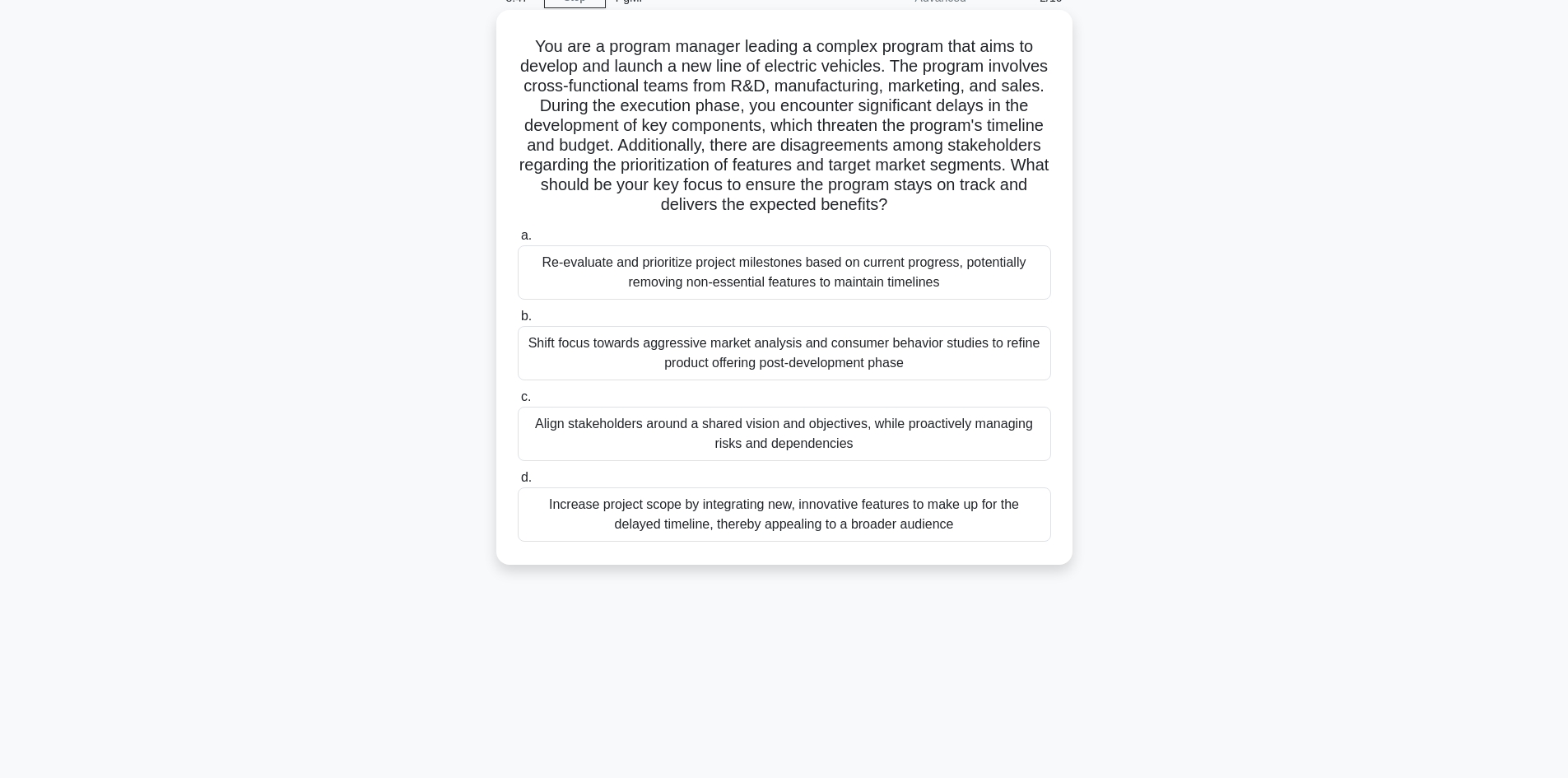
click at [652, 439] on div "Align stakeholders around a shared vision and objectives, while proactively man…" at bounding box center [784, 434] width 533 height 54
click at [517, 402] on input "c. Align stakeholders around a shared vision and objectives, while proactively …" at bounding box center [517, 398] width 0 height 11
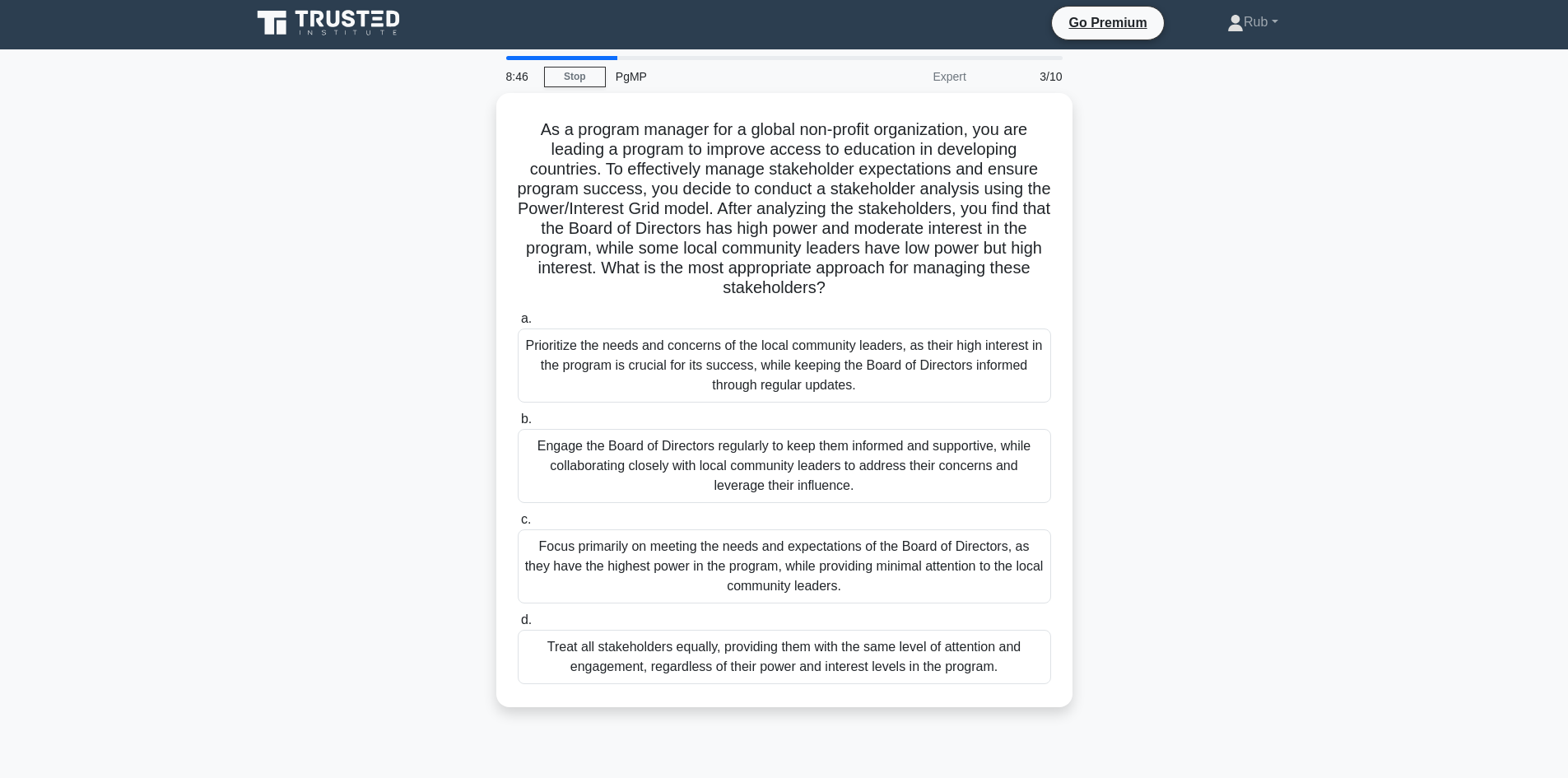
scroll to position [0, 0]
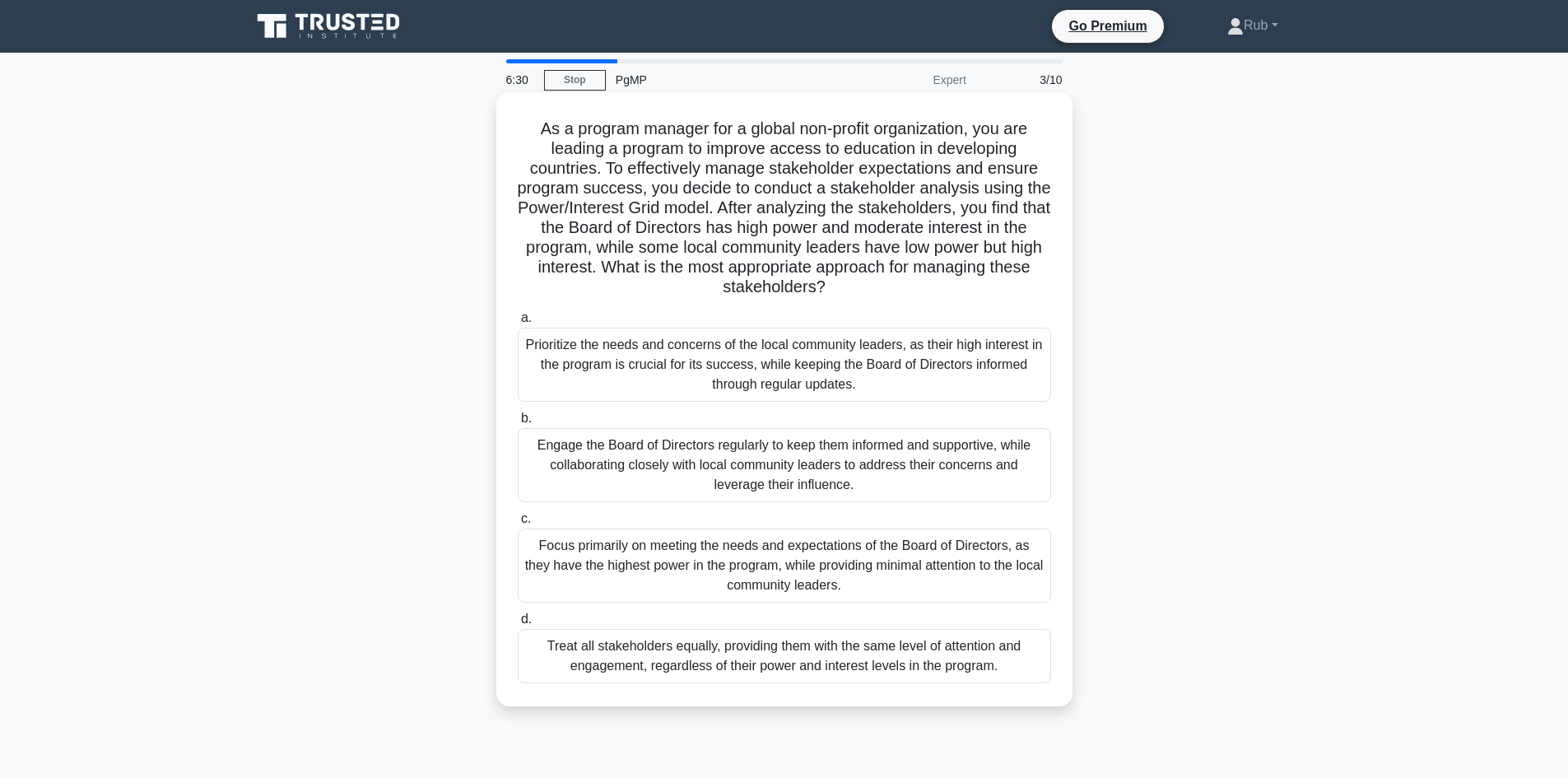
click at [574, 473] on div "Engage the Board of Directors regularly to keep them informed and supportive, w…" at bounding box center [784, 465] width 533 height 74
click at [517, 424] on input "b. Engage the Board of Directors regularly to keep them informed and supportive…" at bounding box center [517, 419] width 0 height 11
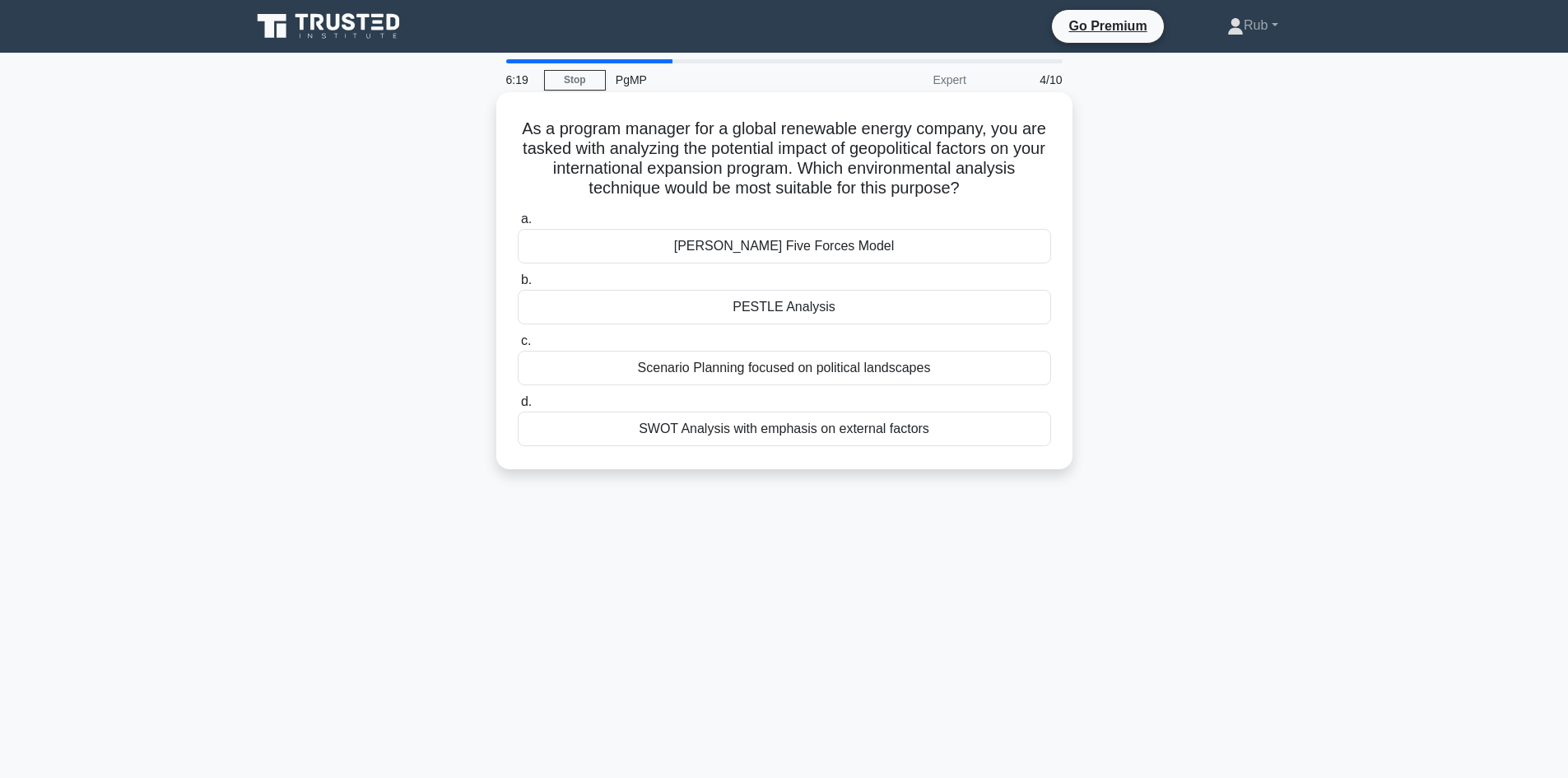
click at [764, 306] on div "PESTLE Analysis" at bounding box center [784, 306] width 533 height 34
click at [517, 286] on input "b. PESTLE Analysis" at bounding box center [517, 281] width 0 height 11
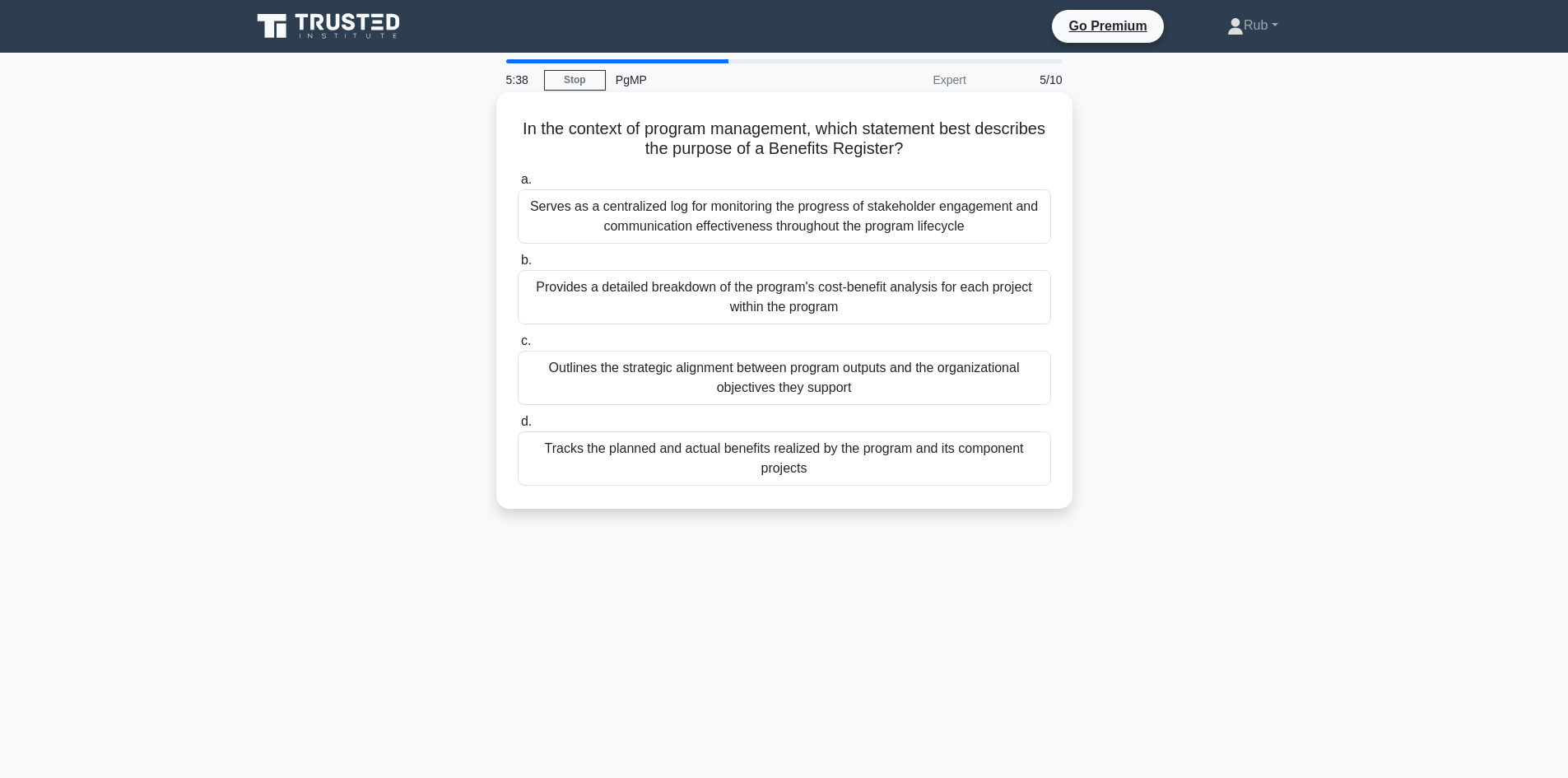
click at [558, 386] on div "Outlines the strategic alignment between program outputs and the organizational…" at bounding box center [784, 377] width 533 height 54
click at [517, 347] on input "c. Outlines the strategic alignment between program outputs and the organizatio…" at bounding box center [517, 341] width 0 height 11
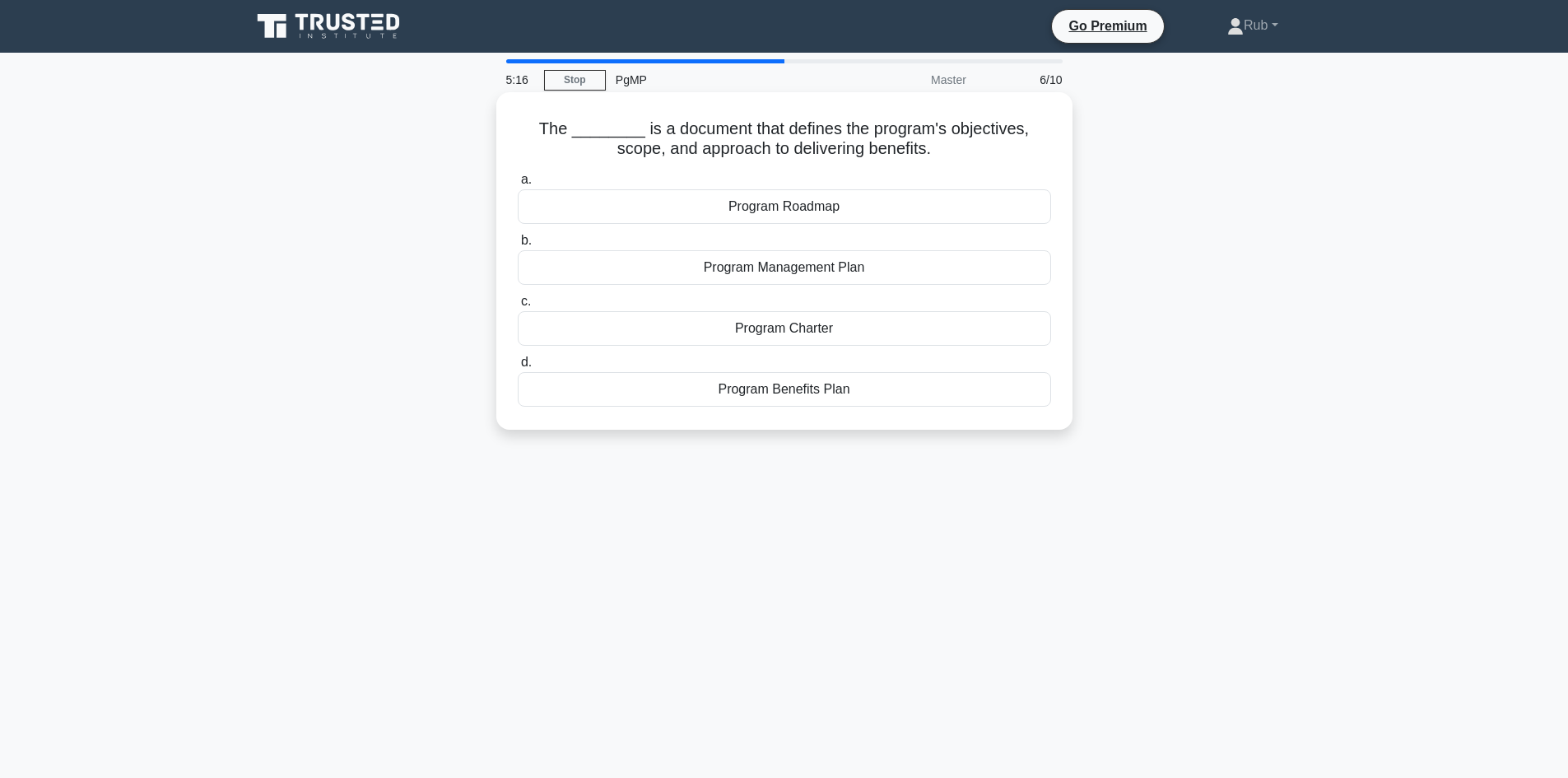
click at [764, 279] on div "Program Management Plan" at bounding box center [784, 267] width 533 height 34
click at [517, 246] on input "b. Program Management Plan" at bounding box center [517, 241] width 0 height 11
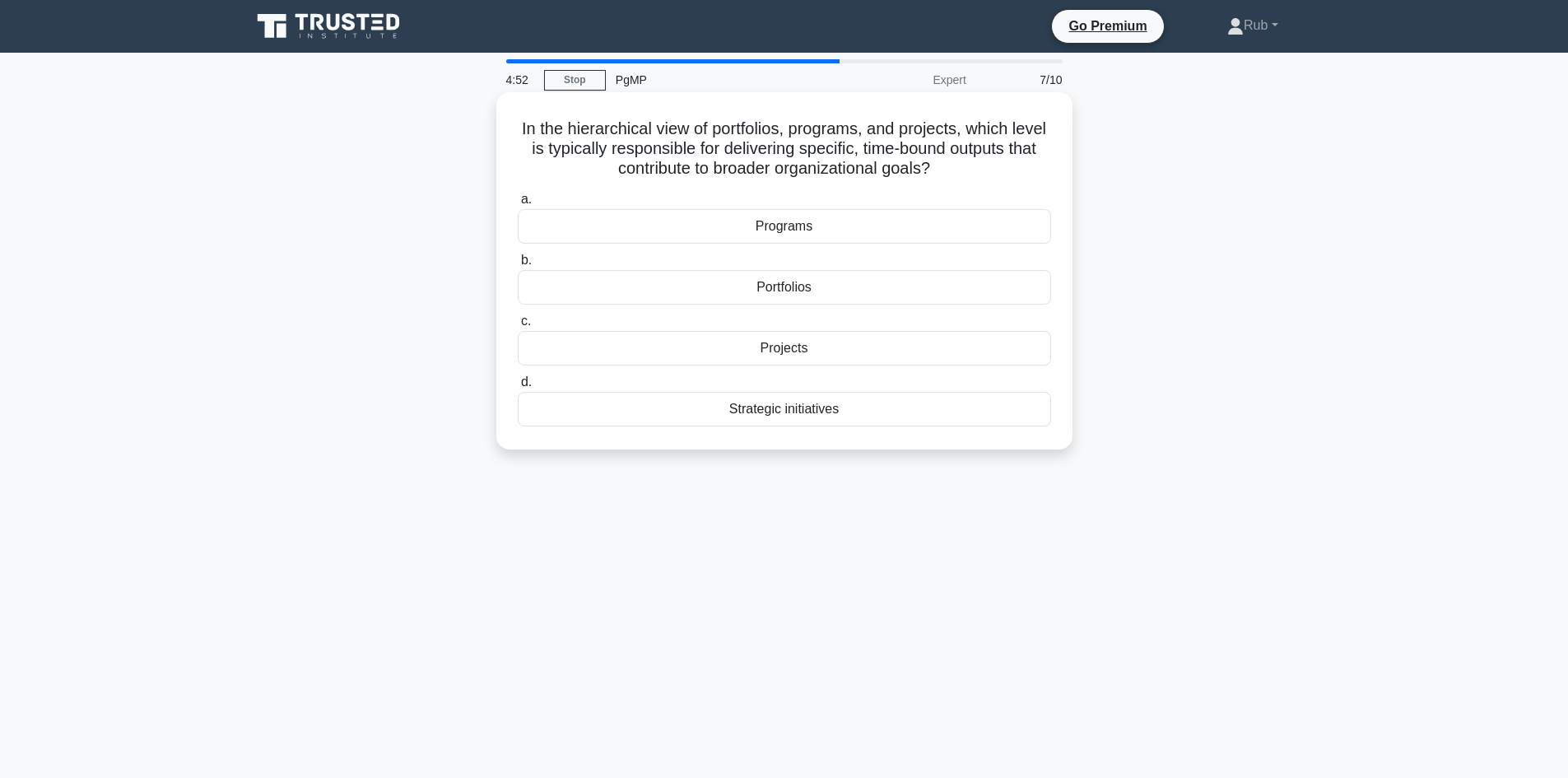
click at [776, 350] on div "Projects" at bounding box center [784, 348] width 533 height 34
click at [517, 327] on input "c. Projects" at bounding box center [517, 322] width 0 height 11
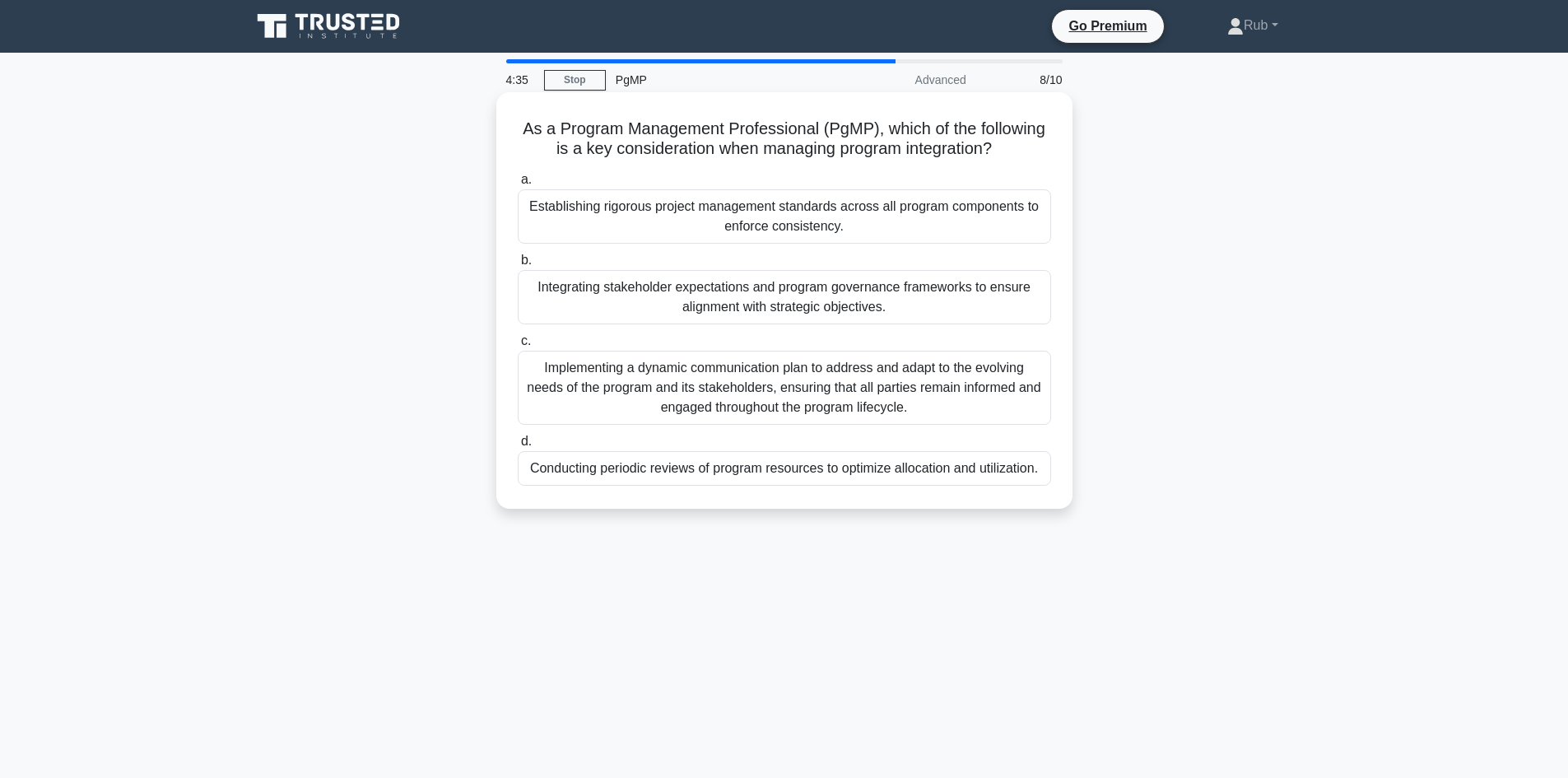
click at [675, 402] on div "Implementing a dynamic communication plan to address and adapt to the evolving …" at bounding box center [784, 388] width 533 height 74
click at [517, 347] on input "c. Implementing a dynamic communication plan to address and adapt to the evolvi…" at bounding box center [517, 341] width 0 height 11
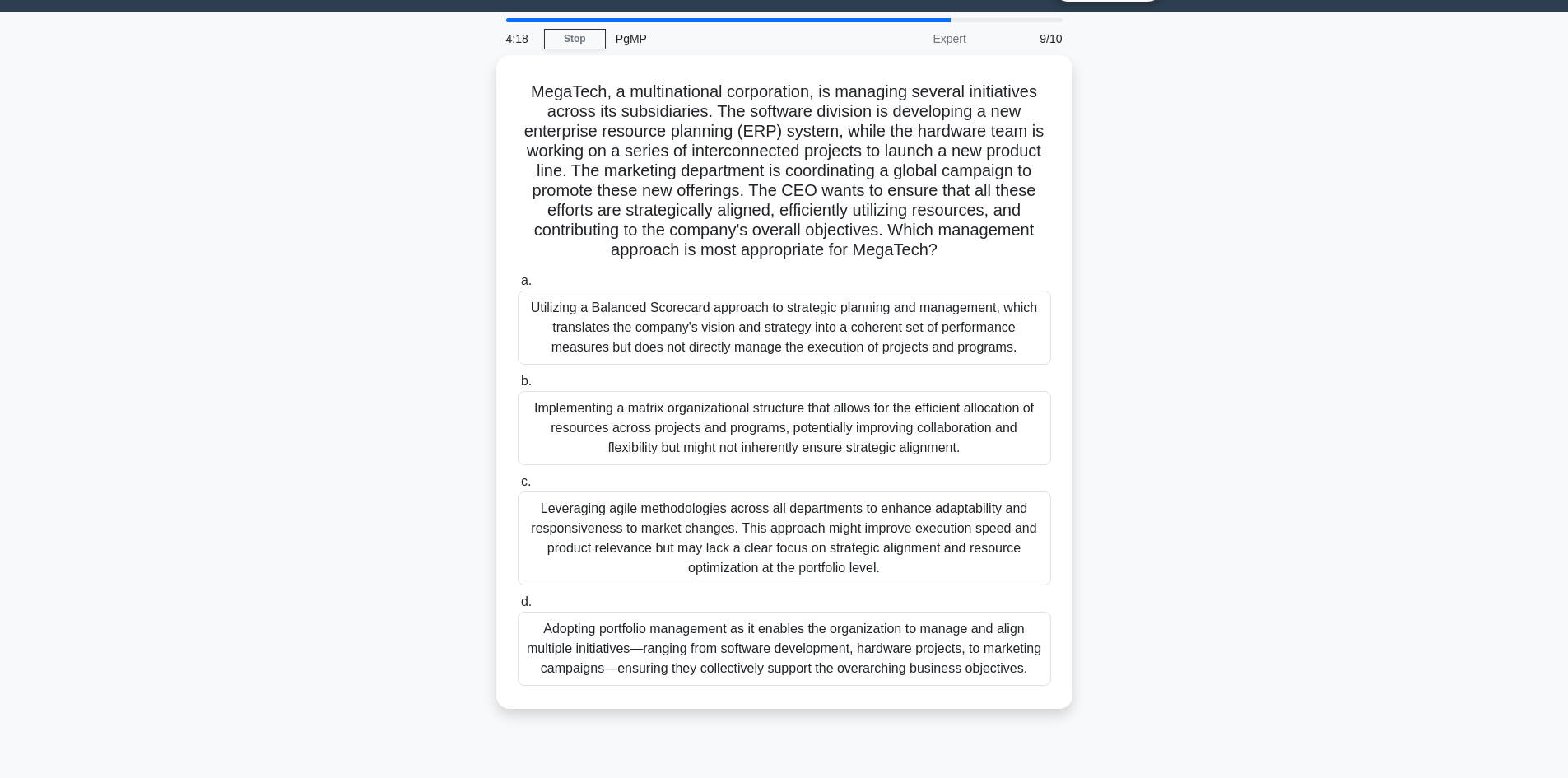
scroll to position [82, 0]
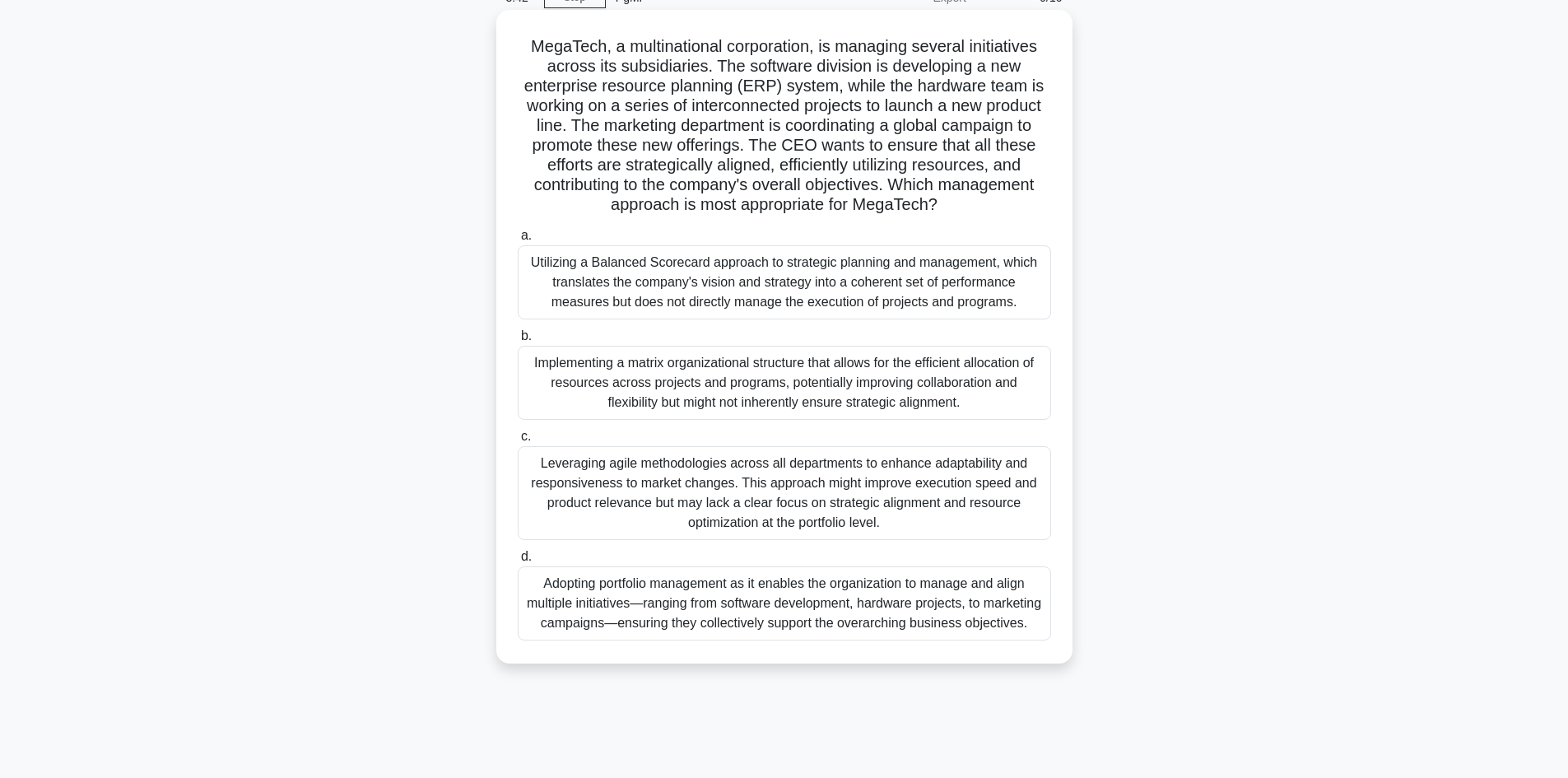
click at [689, 600] on div "Adopting portfolio management as it enables the organization to manage and alig…" at bounding box center [784, 604] width 533 height 74
click at [517, 562] on input "d. Adopting portfolio management as it enables the organization to manage and a…" at bounding box center [517, 557] width 0 height 11
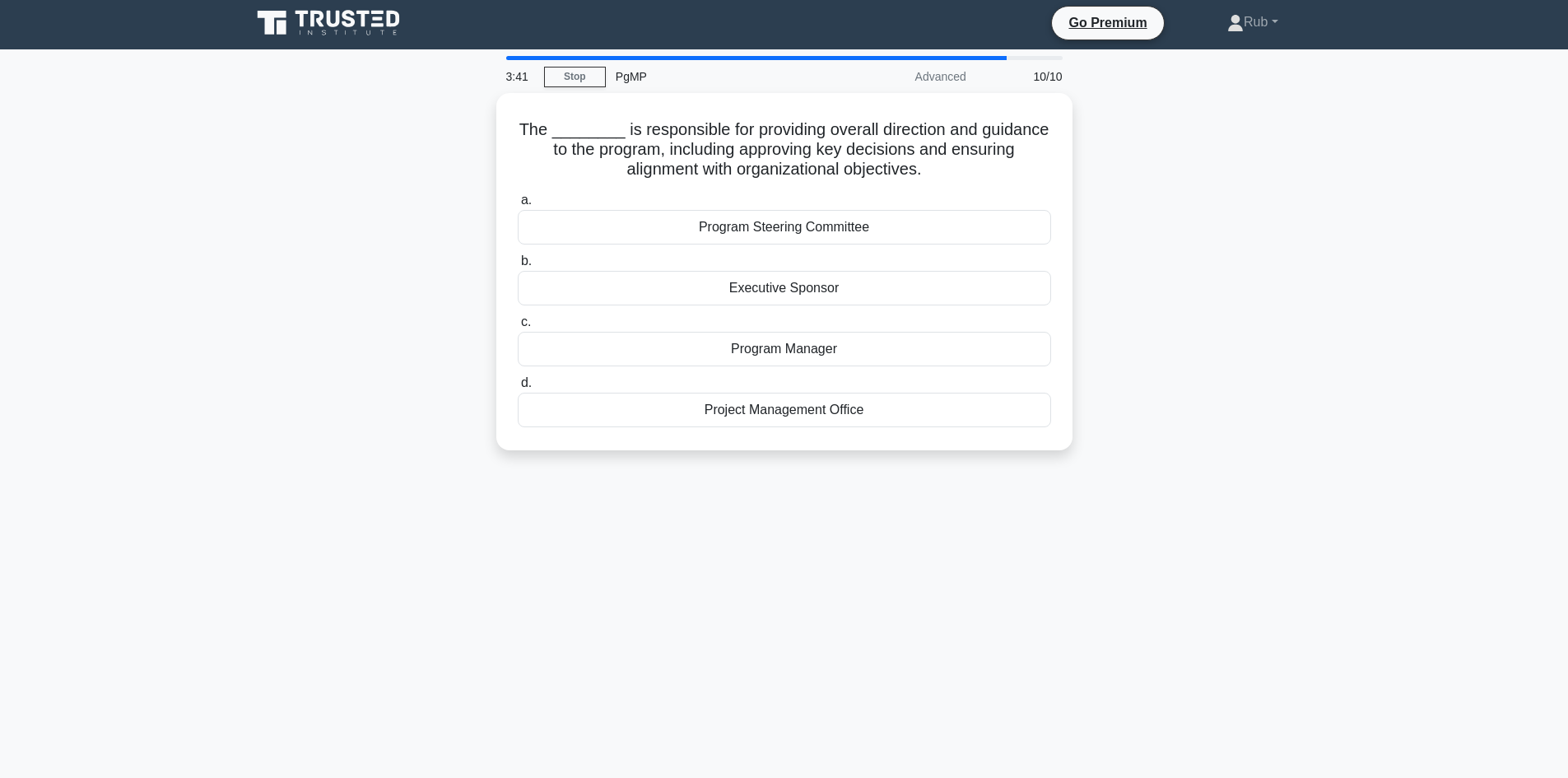
scroll to position [0, 0]
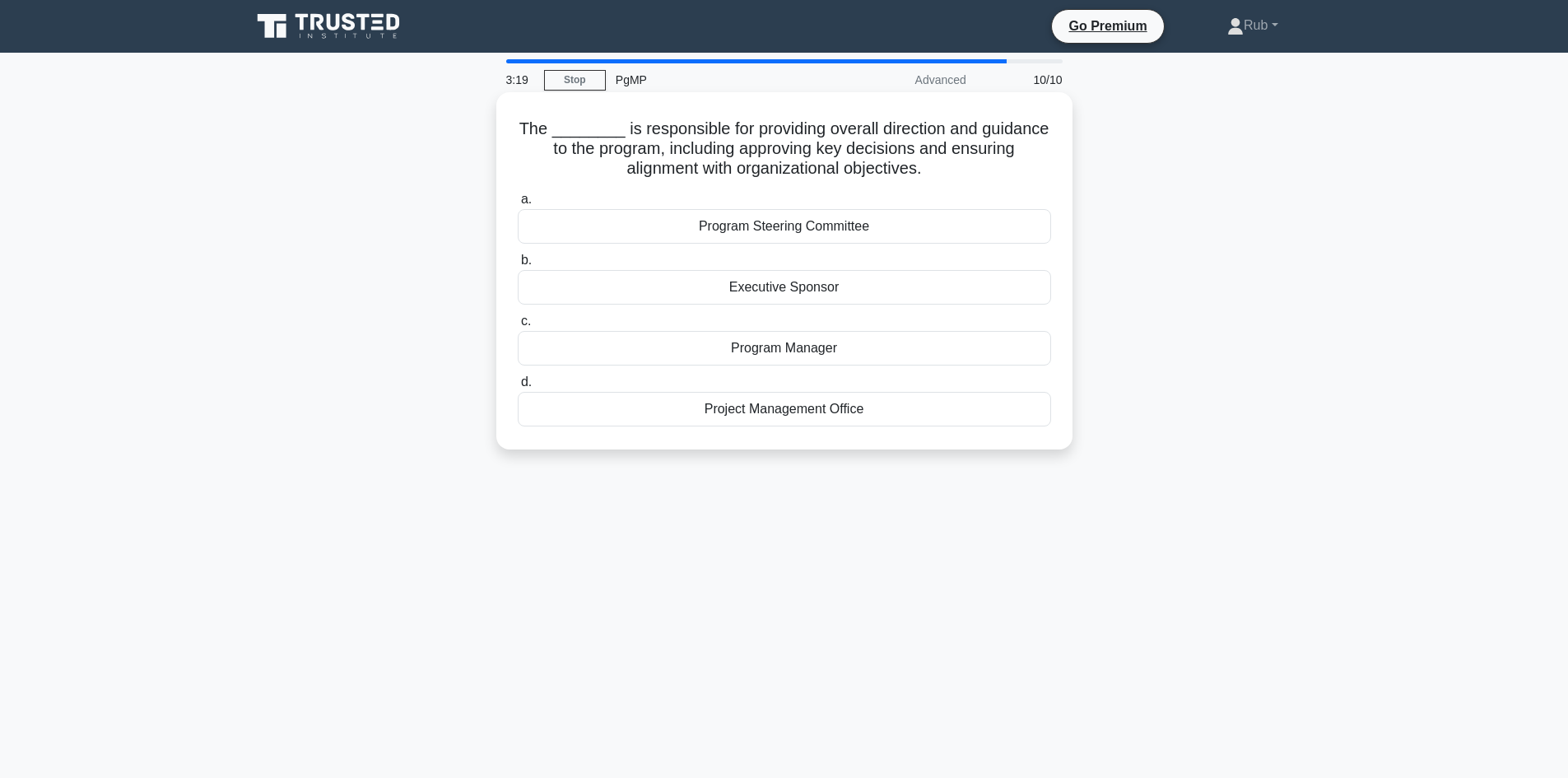
click at [785, 237] on div "Program Steering Committee" at bounding box center [784, 226] width 533 height 34
click at [517, 205] on input "a. Program Steering Committee" at bounding box center [517, 200] width 0 height 11
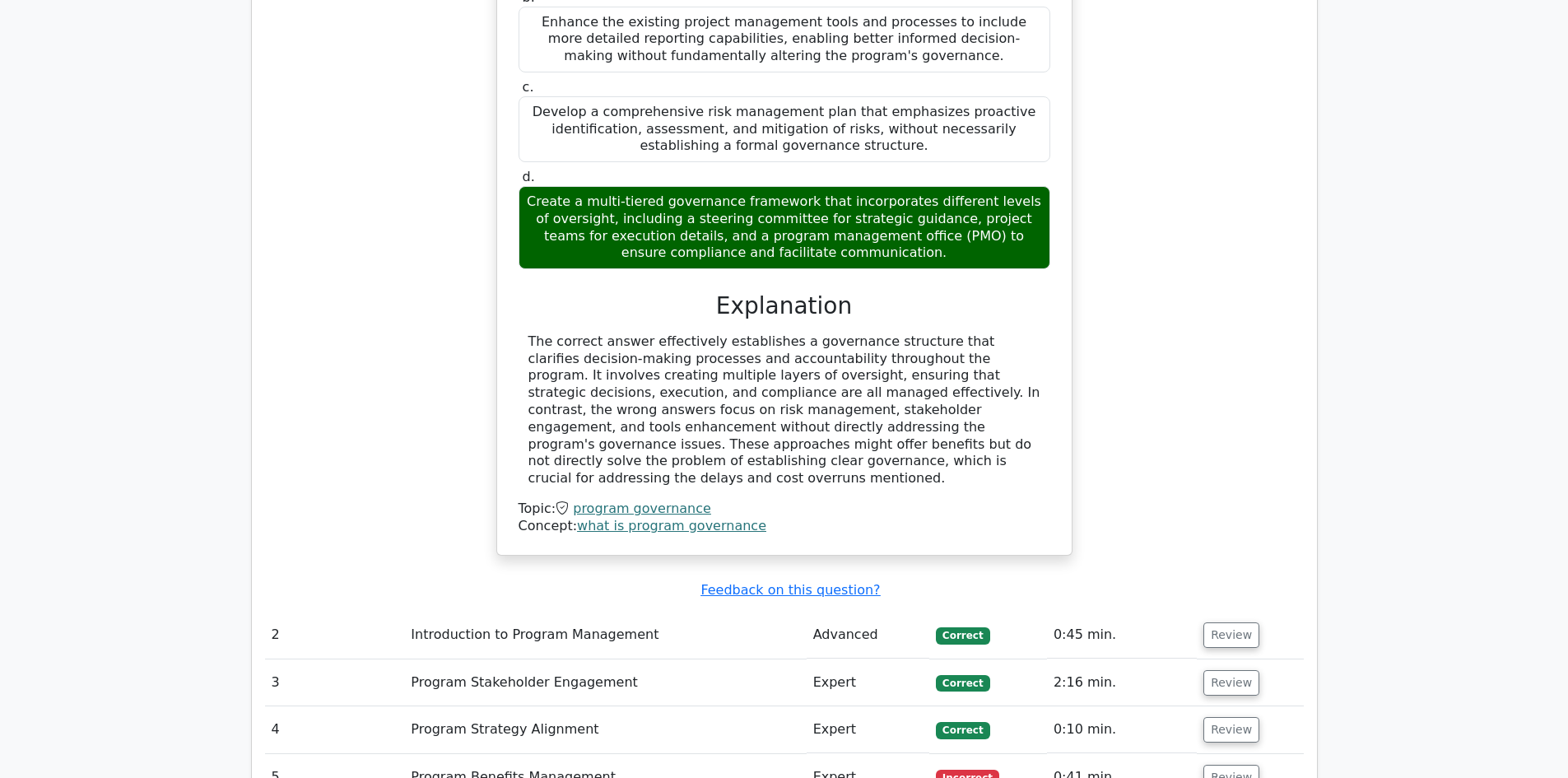
scroll to position [1976, 0]
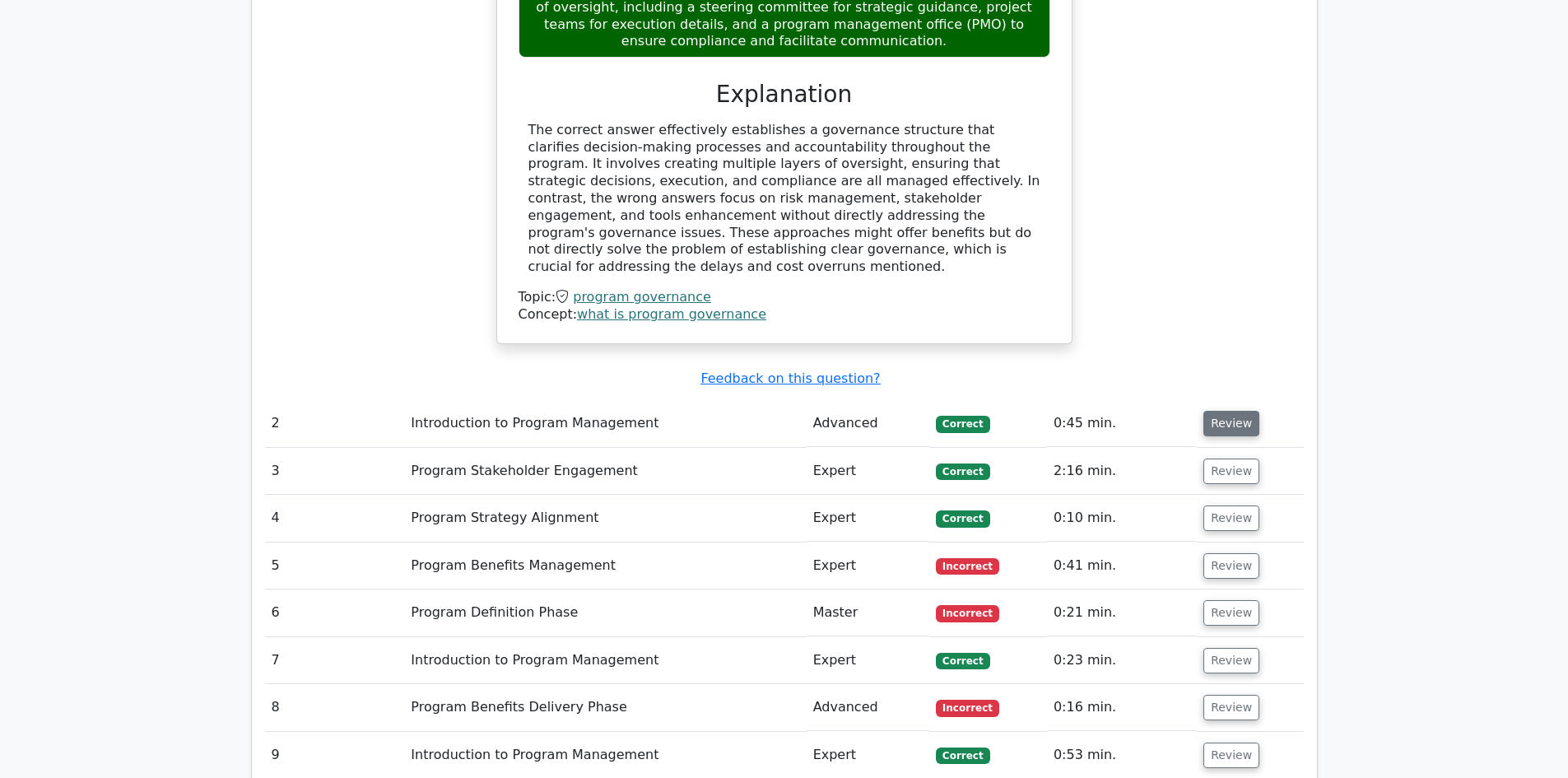
click at [1209, 411] on button "Review" at bounding box center [1230, 424] width 56 height 26
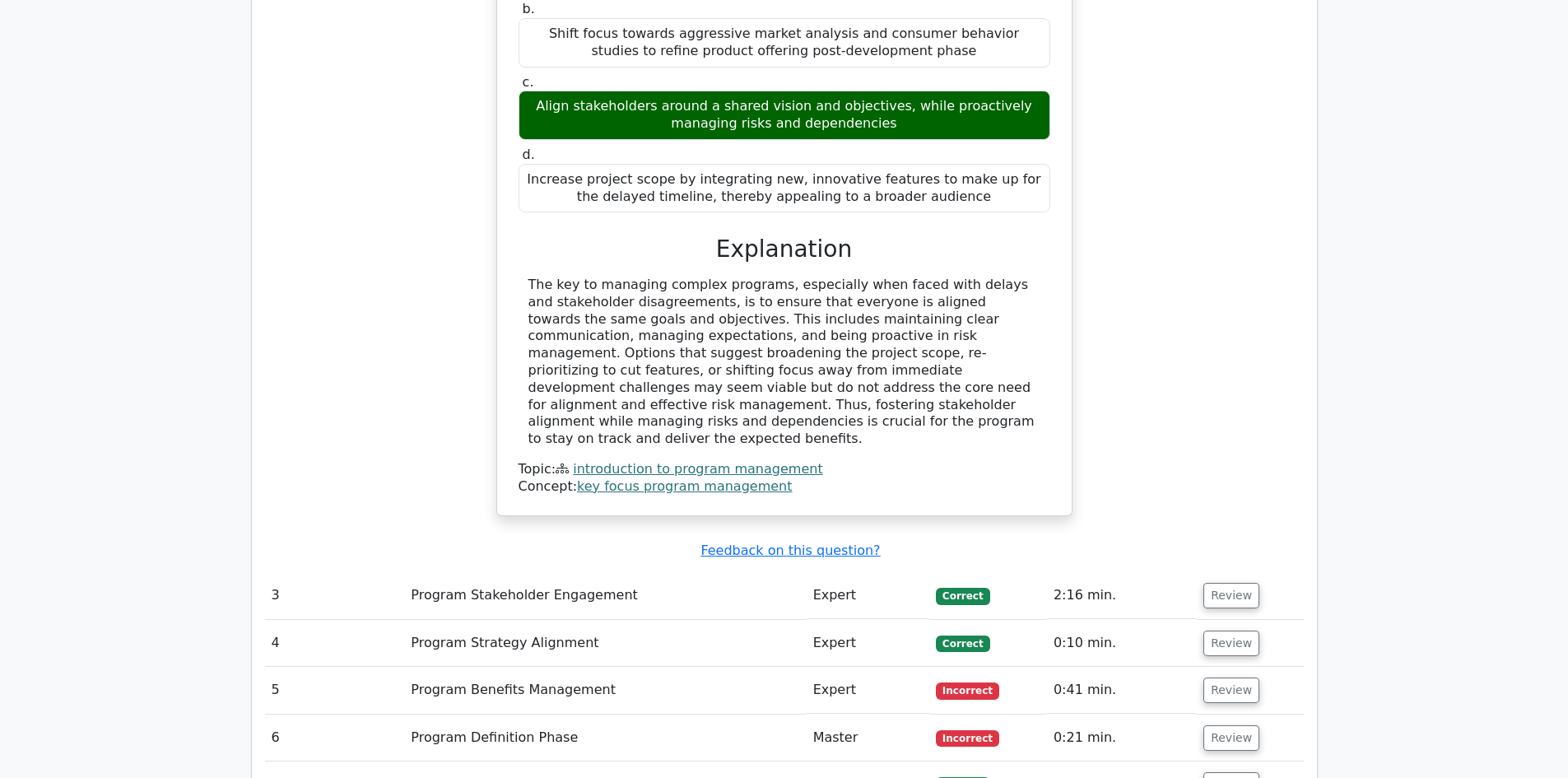
scroll to position [2881, 0]
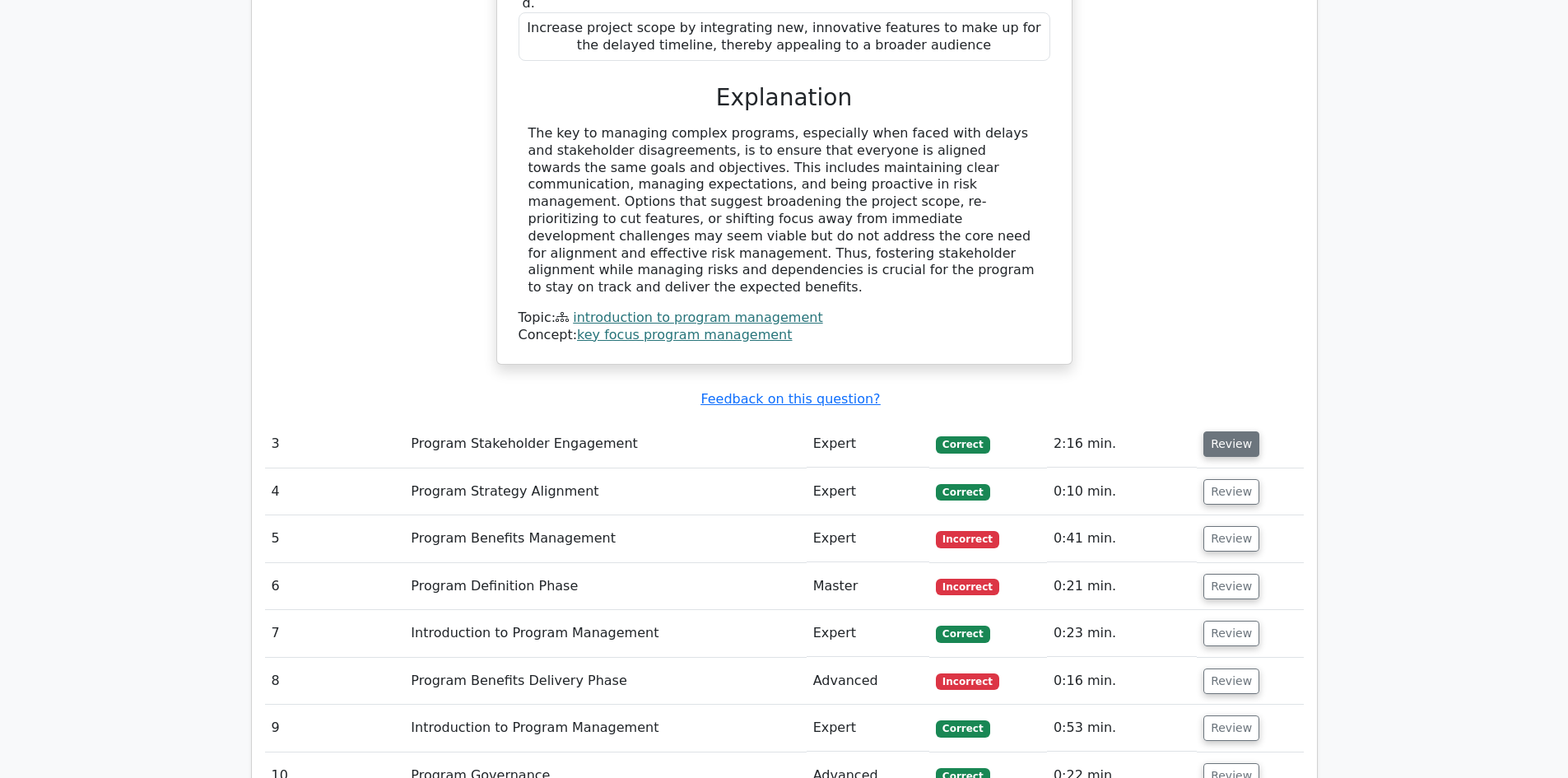
click at [1219, 431] on button "Review" at bounding box center [1230, 444] width 56 height 26
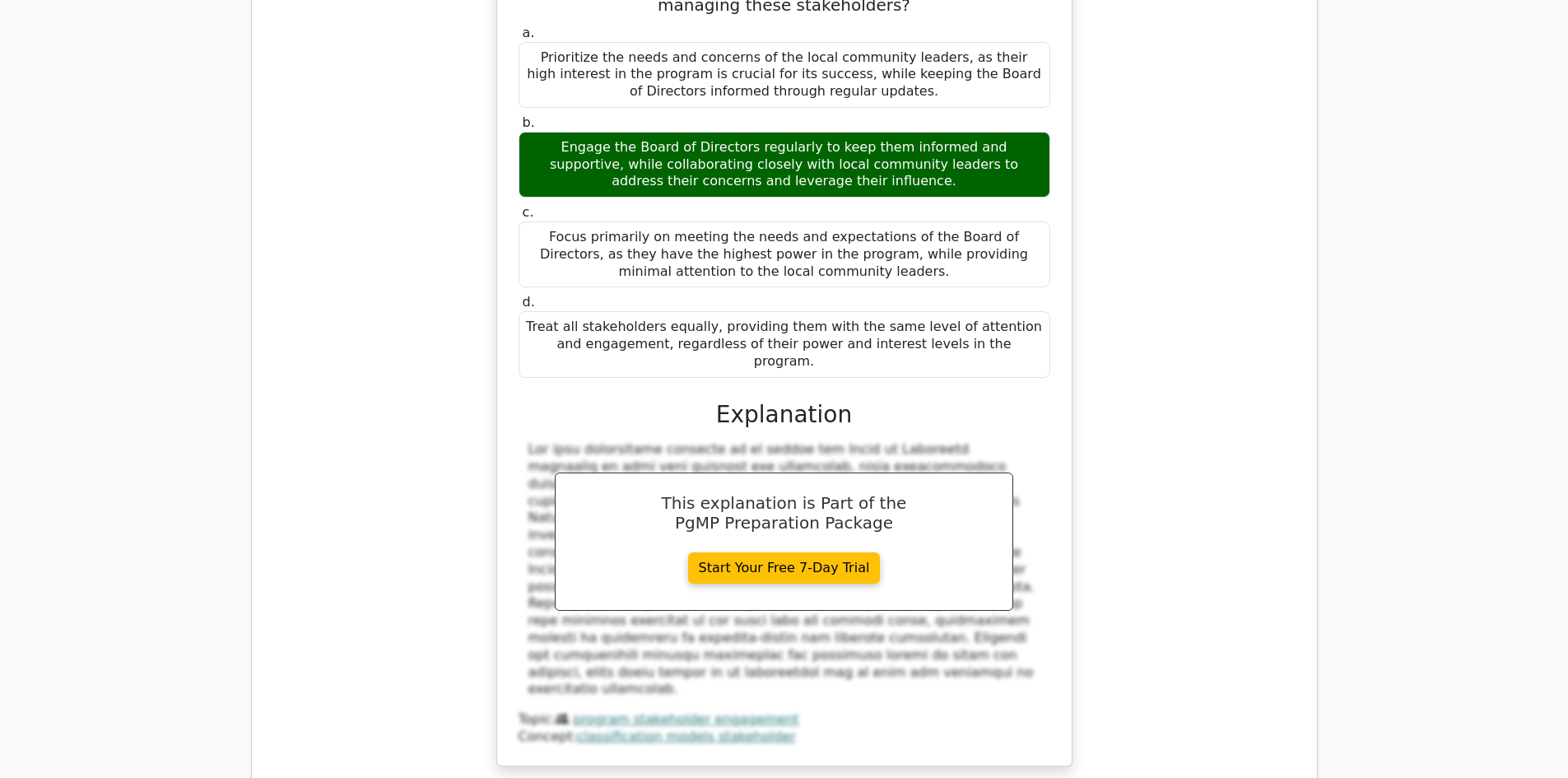
scroll to position [3705, 0]
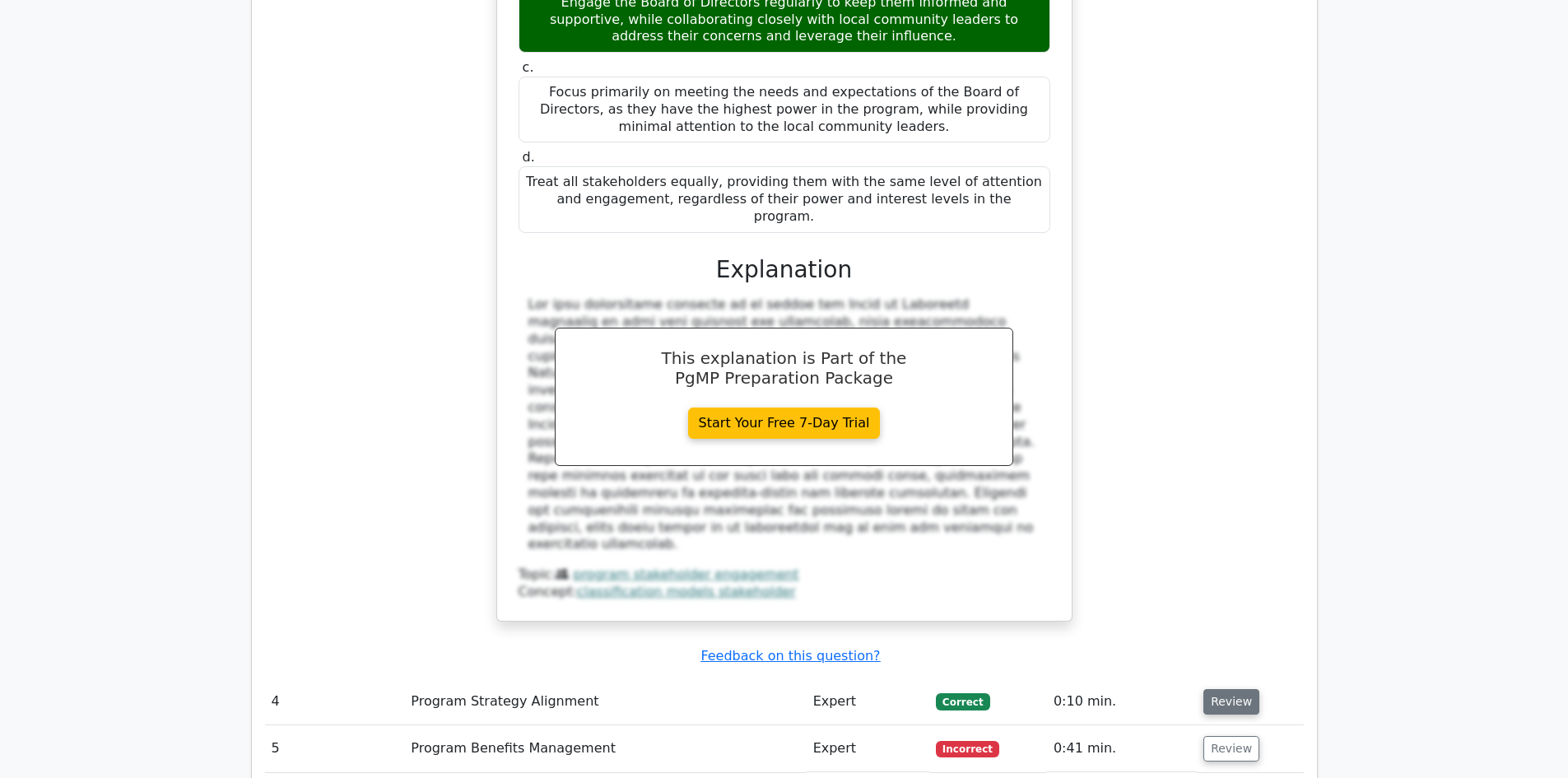
click at [1229, 689] on button "Review" at bounding box center [1230, 702] width 56 height 26
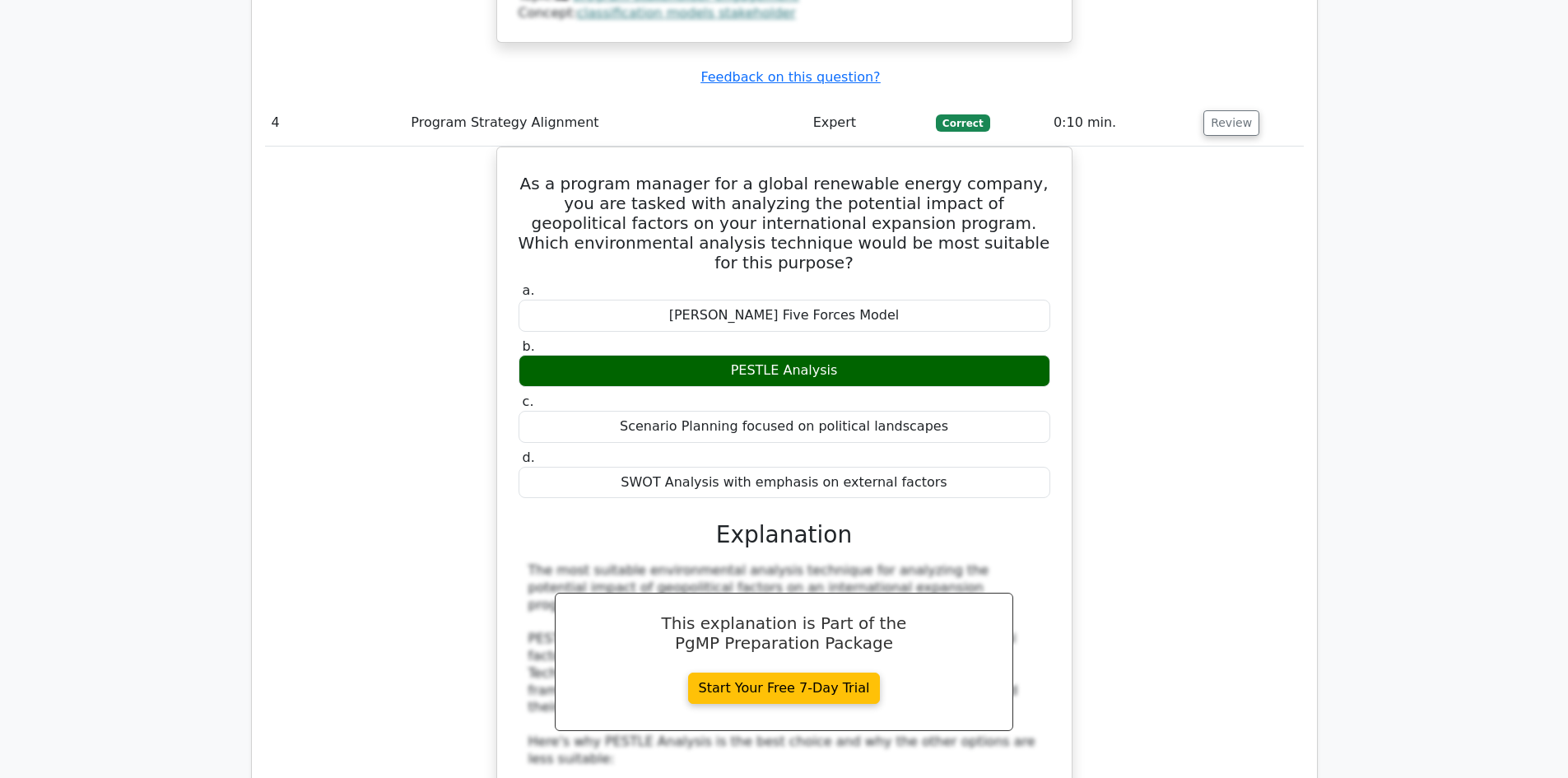
scroll to position [4693, 0]
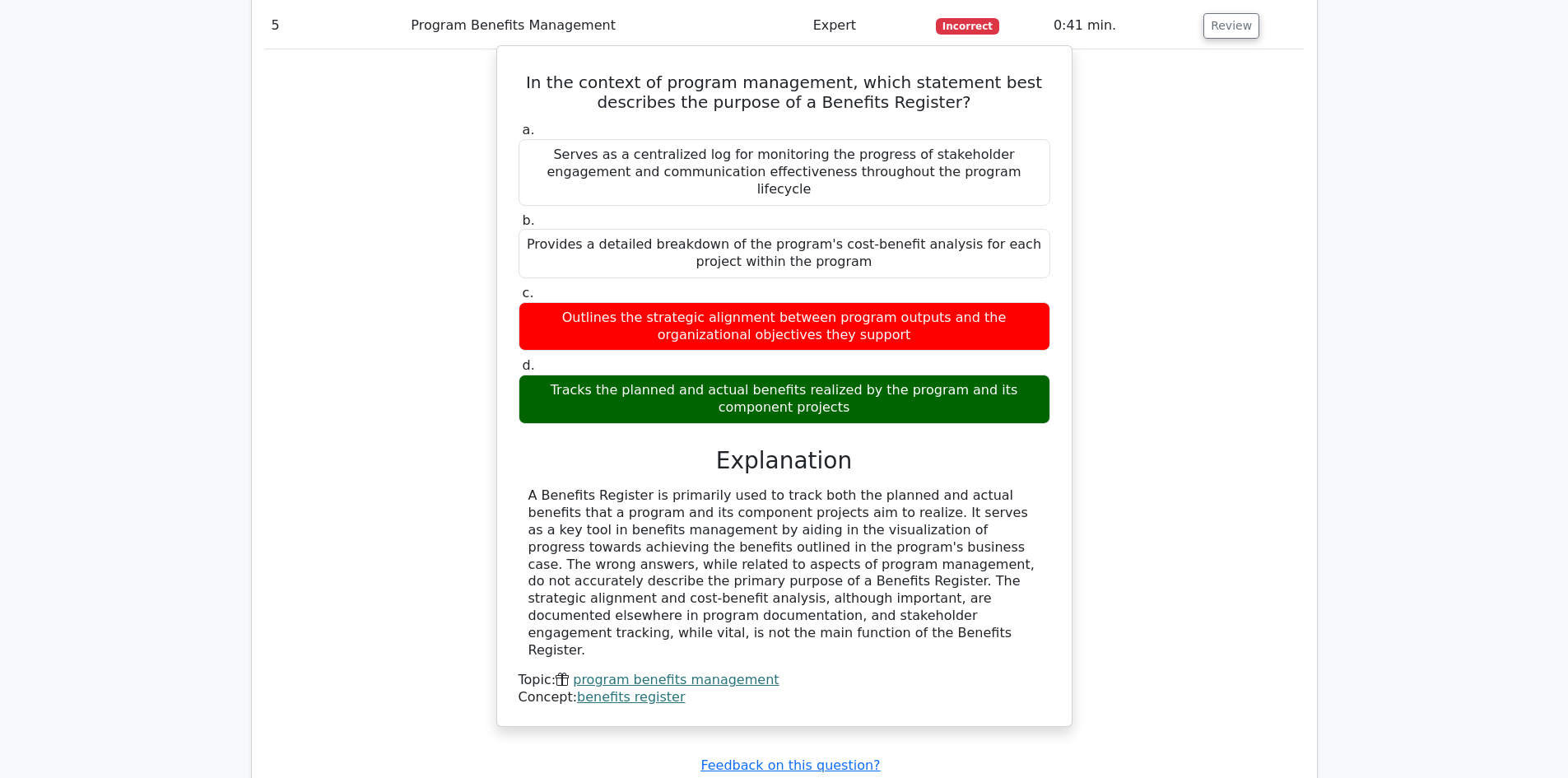
scroll to position [5434, 0]
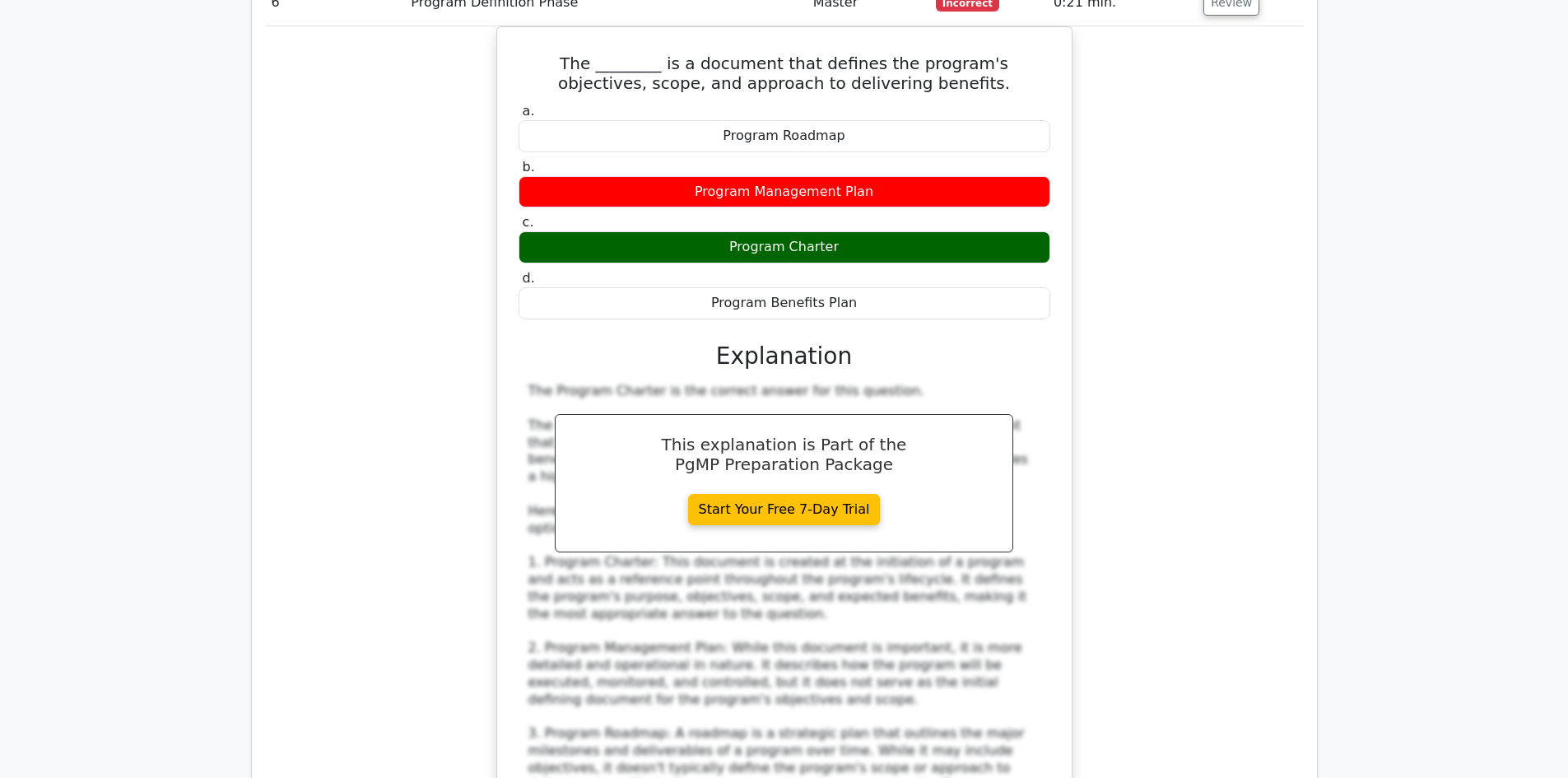
scroll to position [6587, 0]
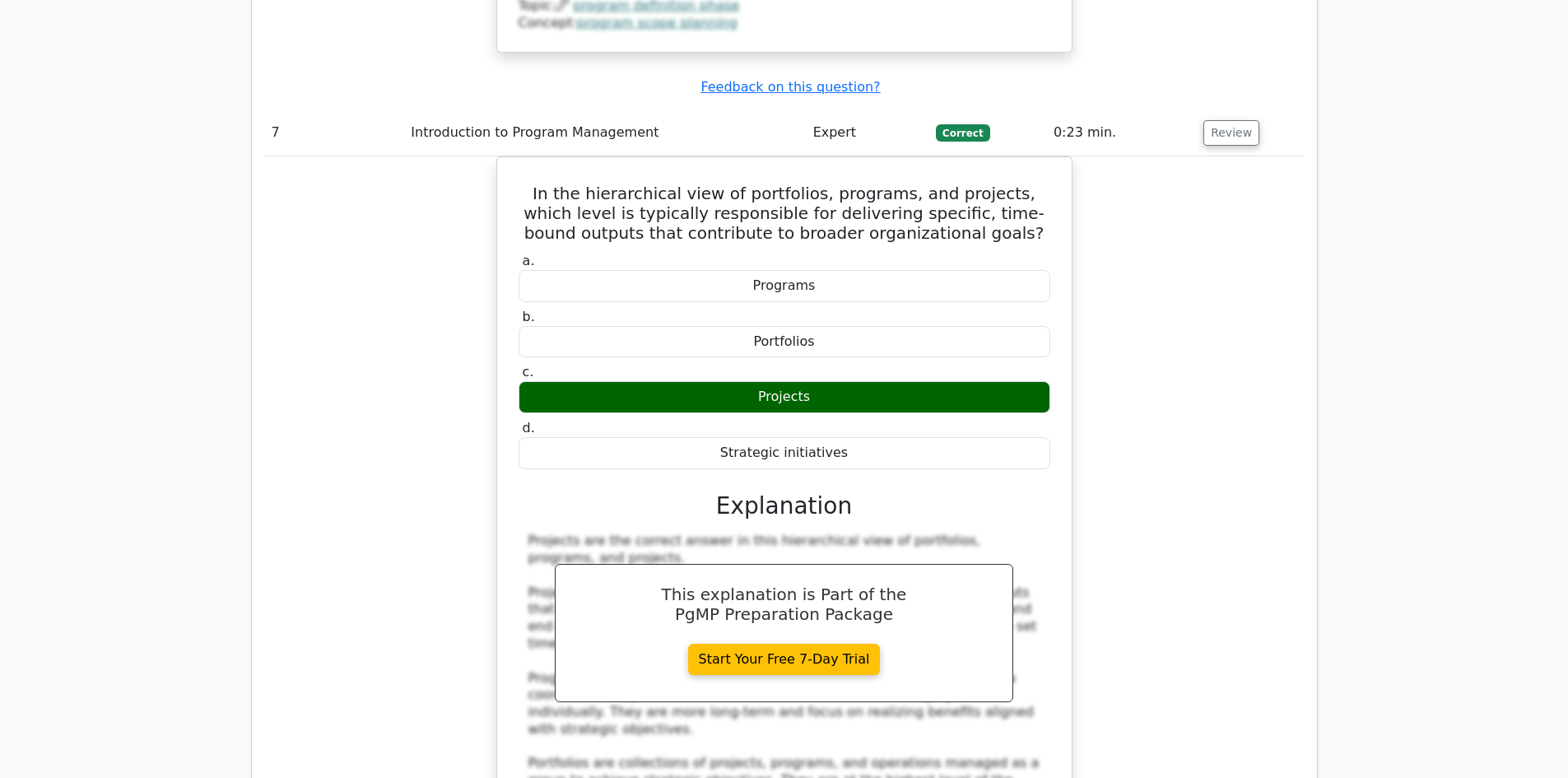
scroll to position [7410, 0]
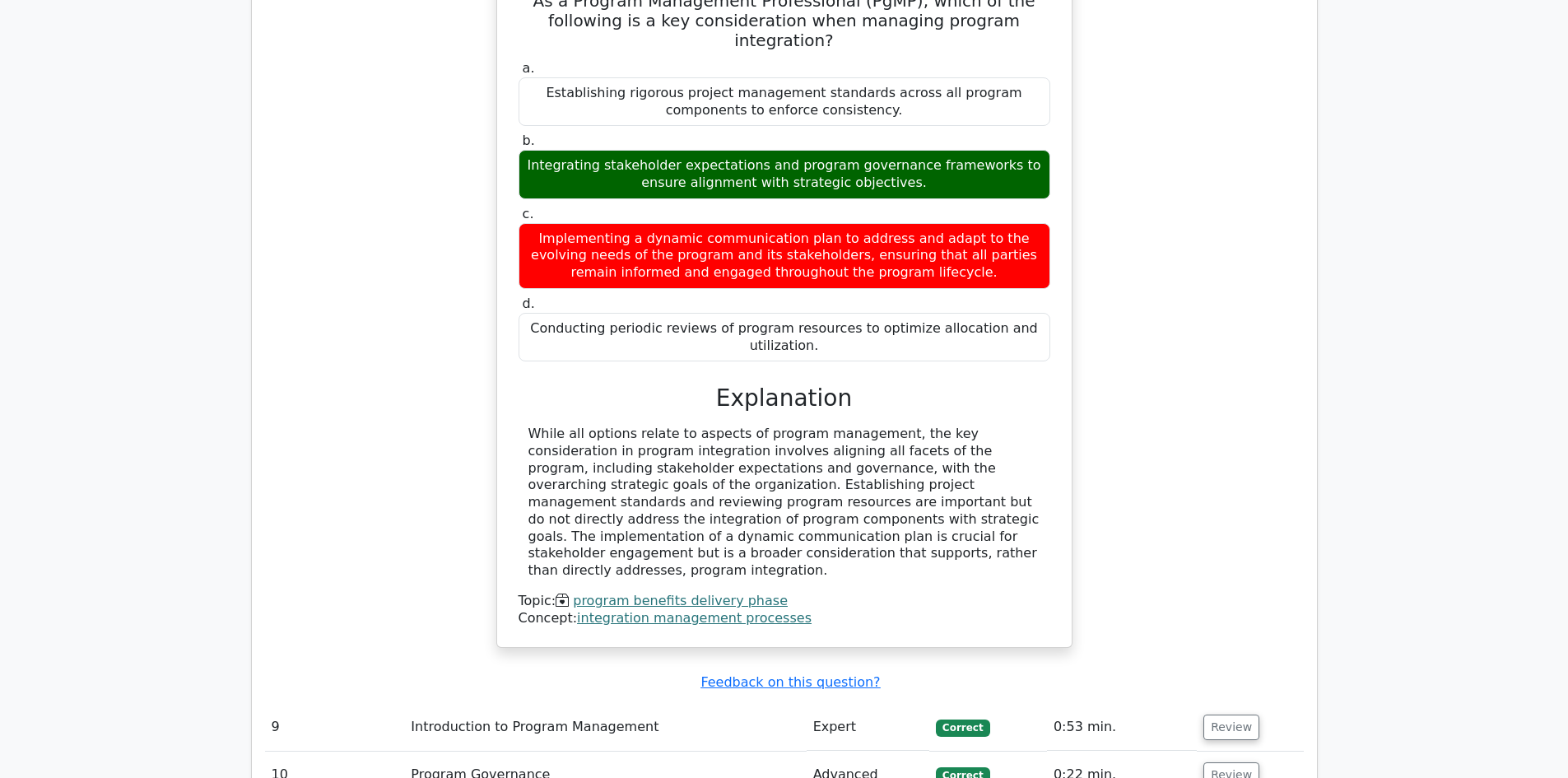
scroll to position [8744, 0]
